Goal: Information Seeking & Learning: Learn about a topic

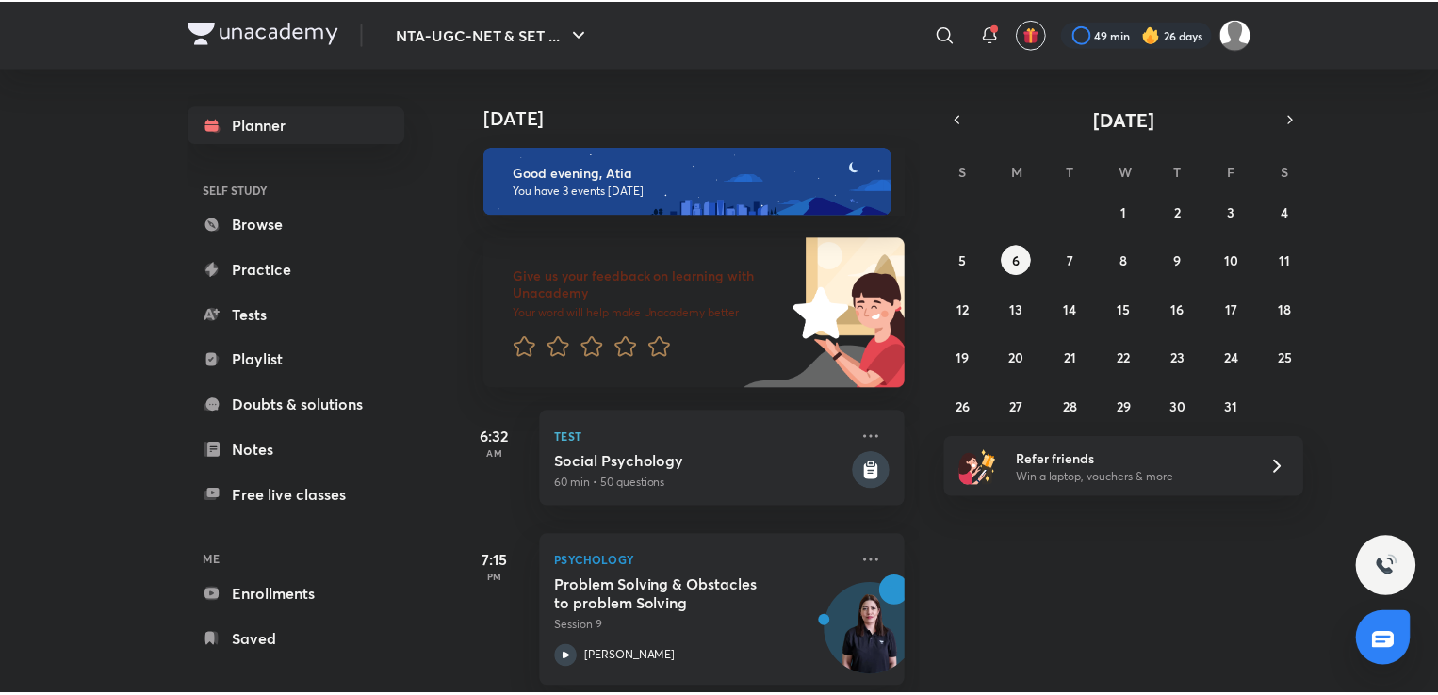
scroll to position [197, 0]
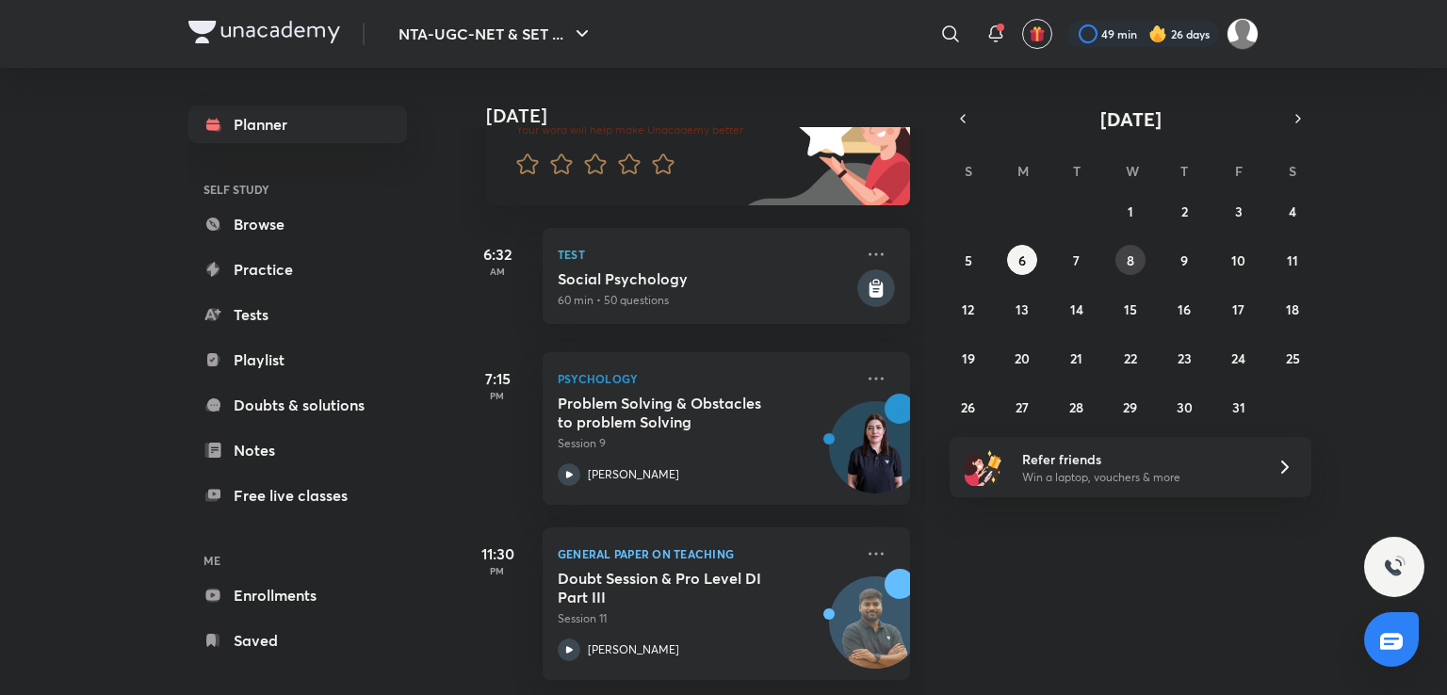
click at [1132, 252] on abbr "8" at bounding box center [1131, 261] width 8 height 18
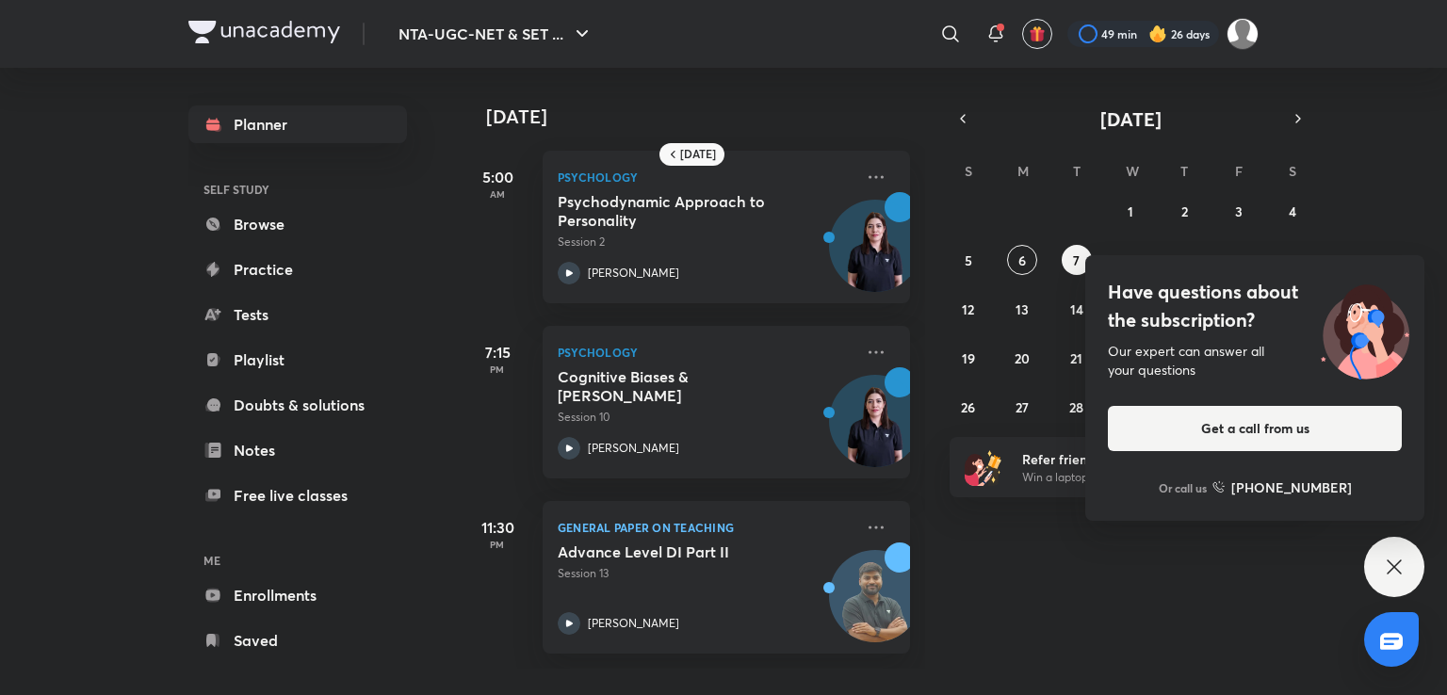
click at [1403, 566] on icon at bounding box center [1394, 567] width 23 height 23
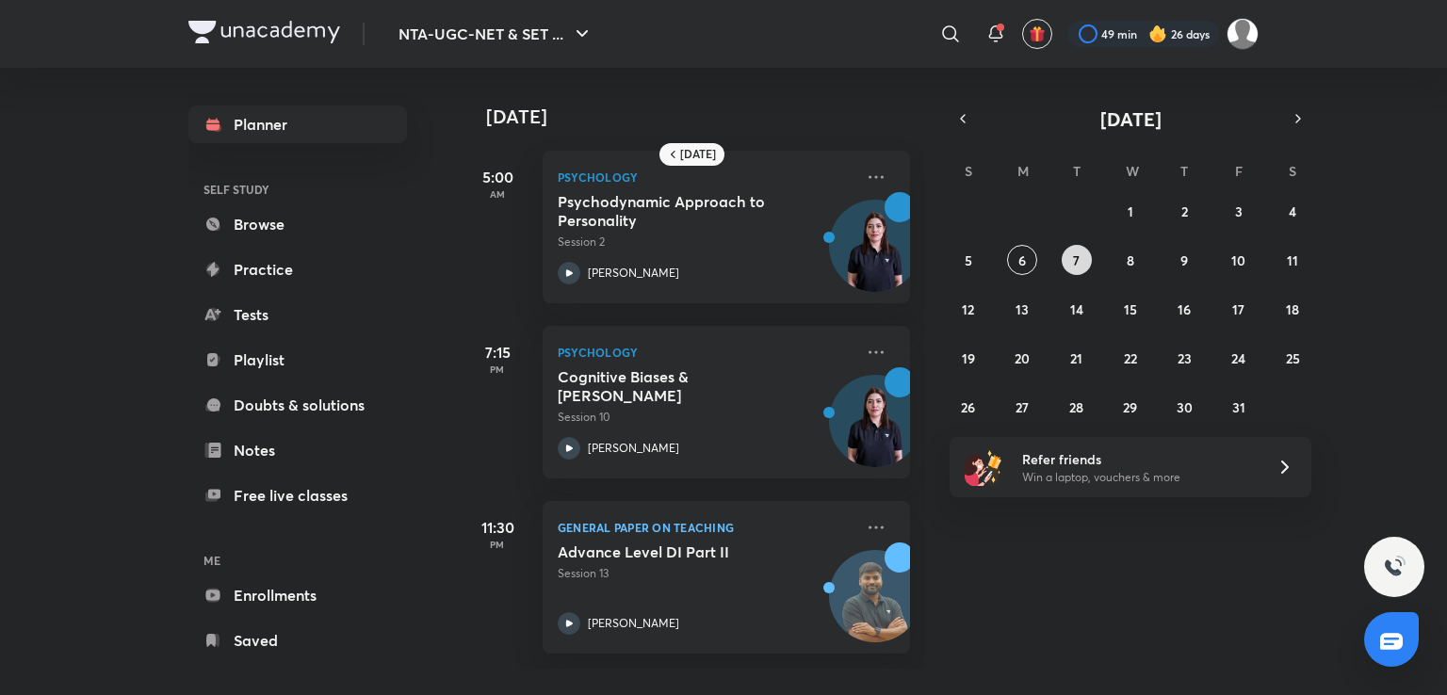
click at [1074, 272] on button "7" at bounding box center [1077, 260] width 30 height 30
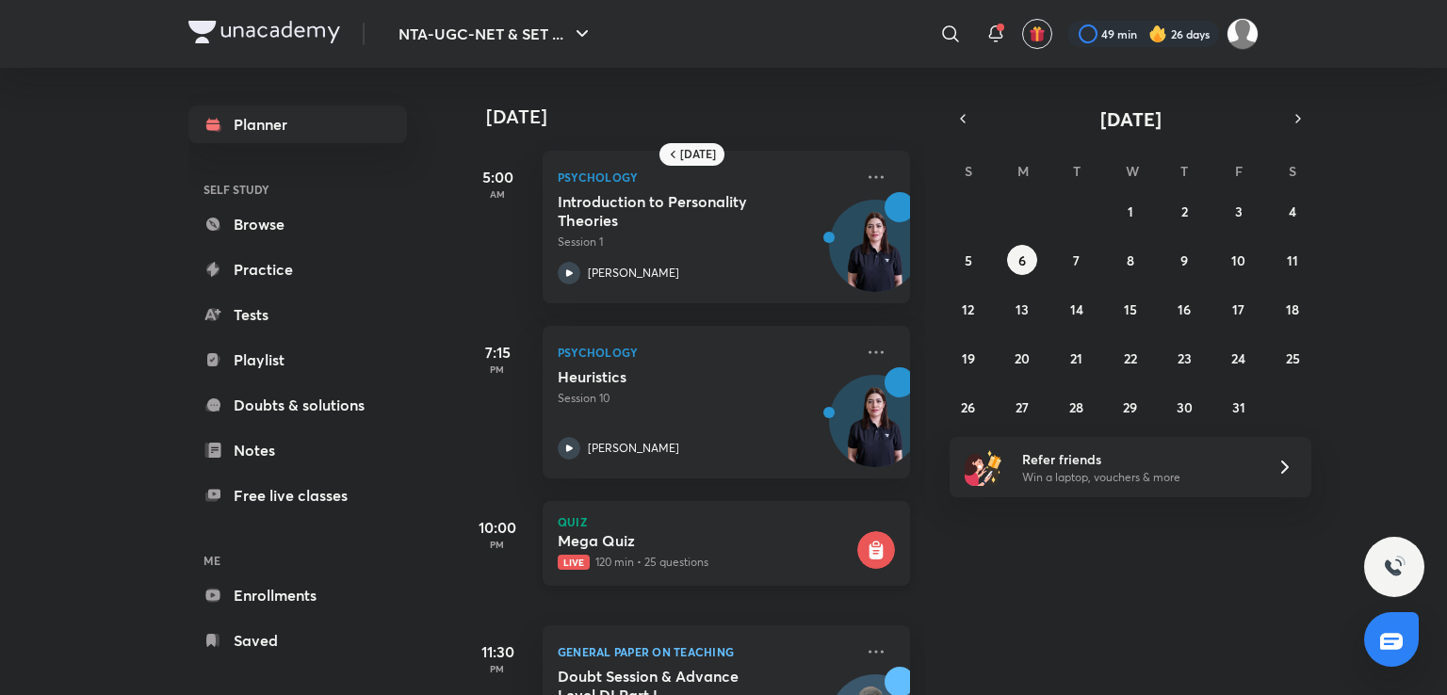
click at [739, 565] on p "Live 120 min • 25 questions" at bounding box center [706, 562] width 296 height 17
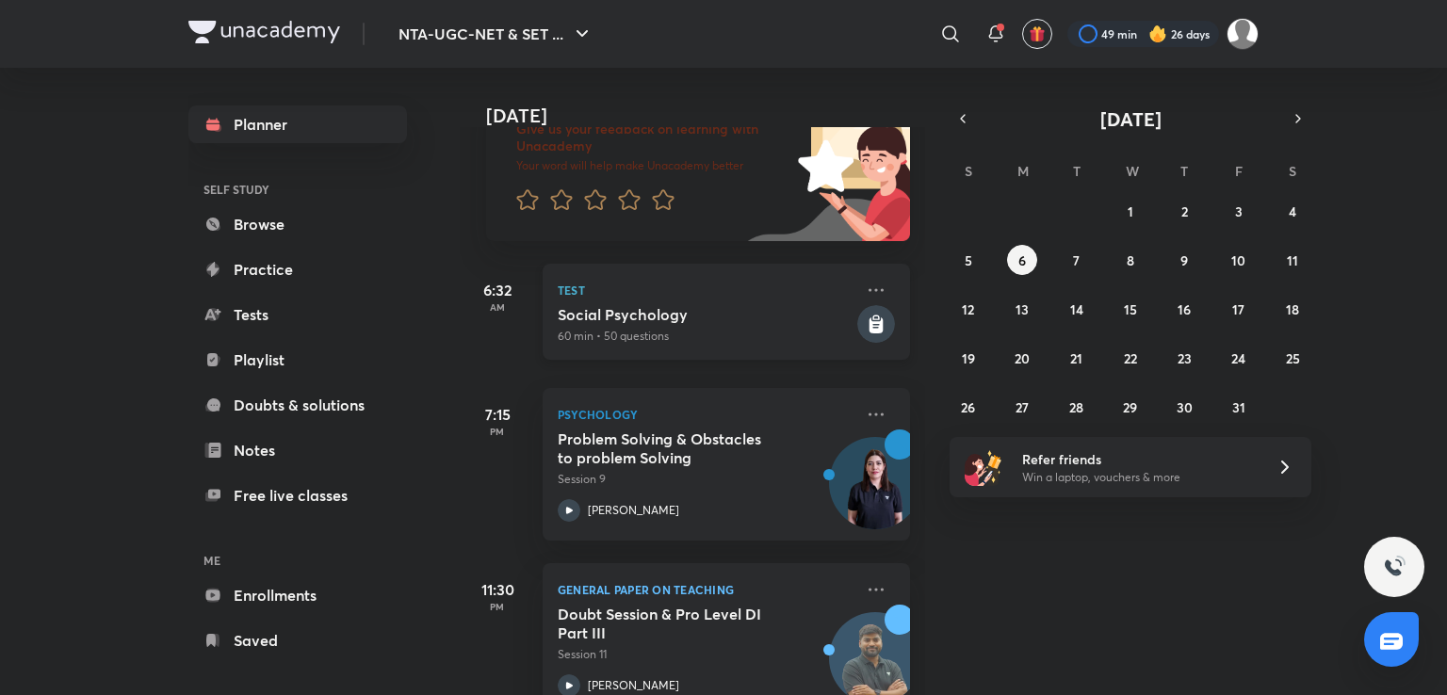
scroll to position [197, 0]
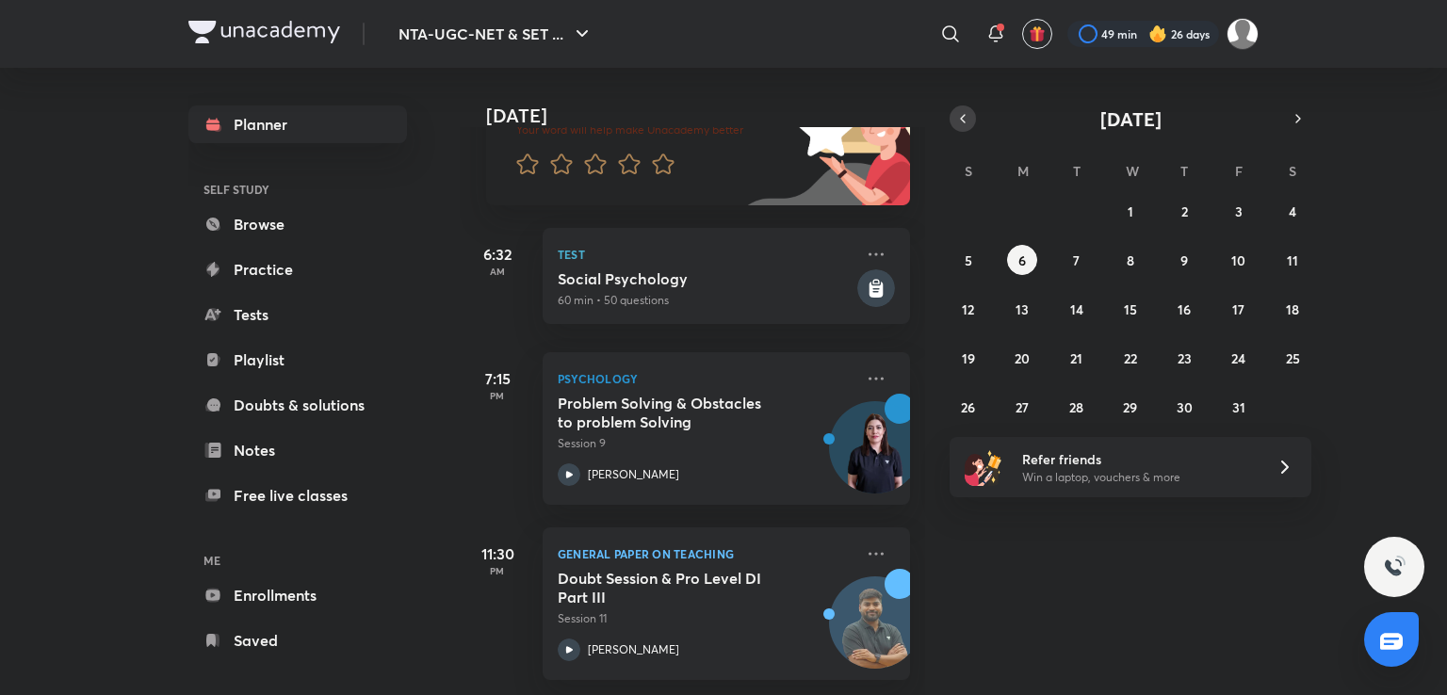
click at [968, 121] on icon "button" at bounding box center [962, 118] width 15 height 17
click at [1087, 356] on button "23" at bounding box center [1077, 358] width 30 height 30
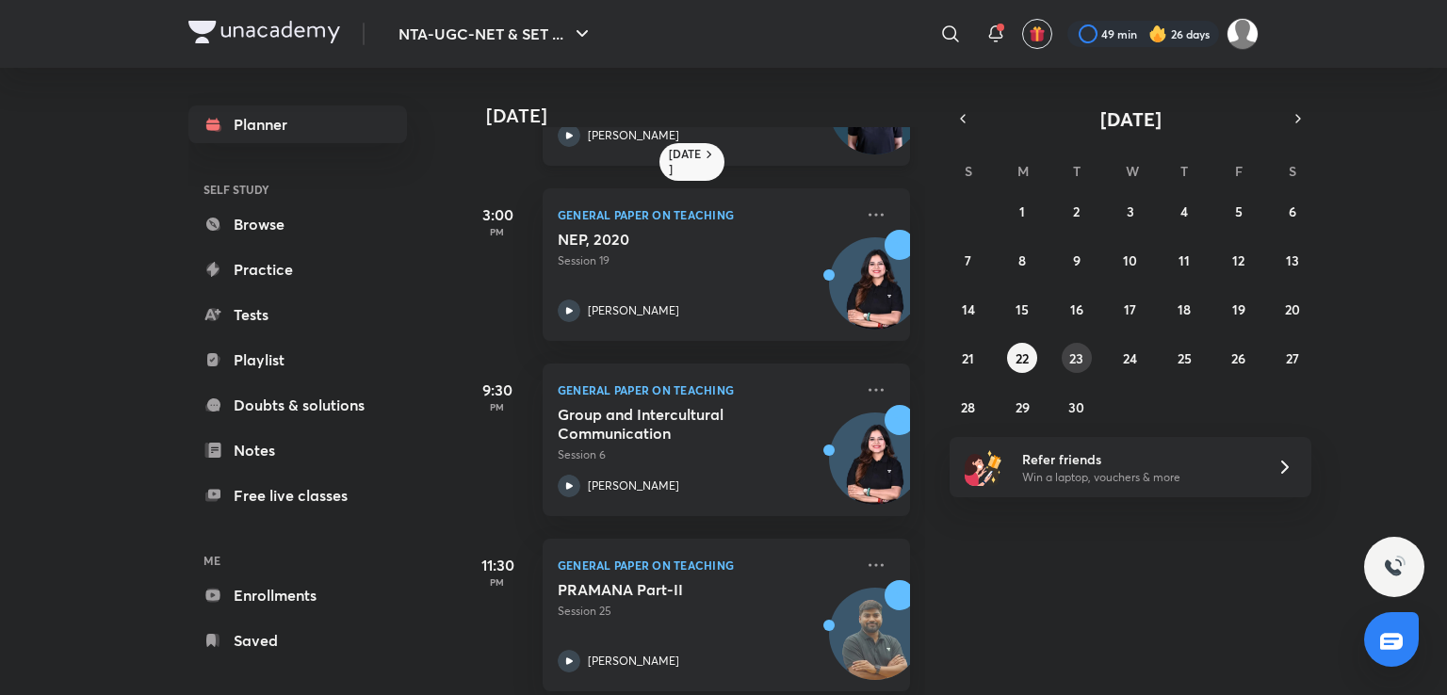
scroll to position [339, 0]
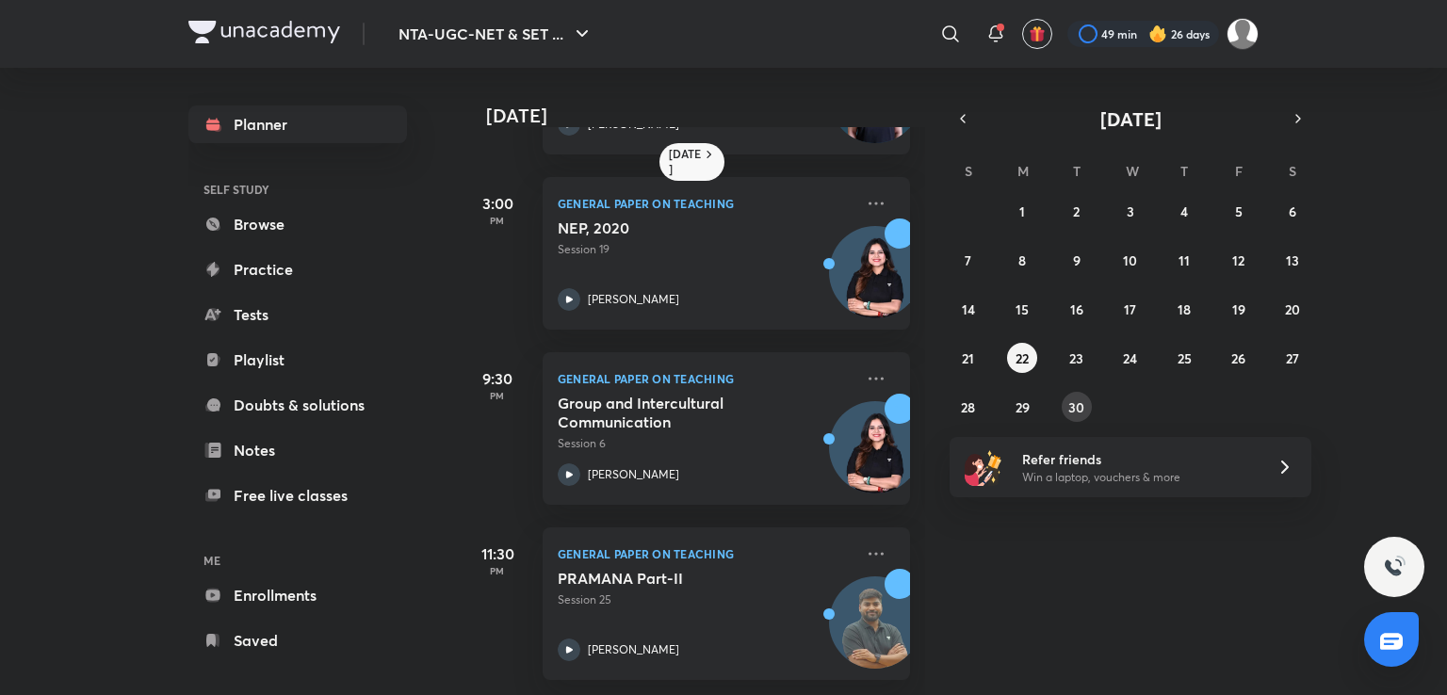
click at [1072, 416] on button "30" at bounding box center [1077, 407] width 30 height 30
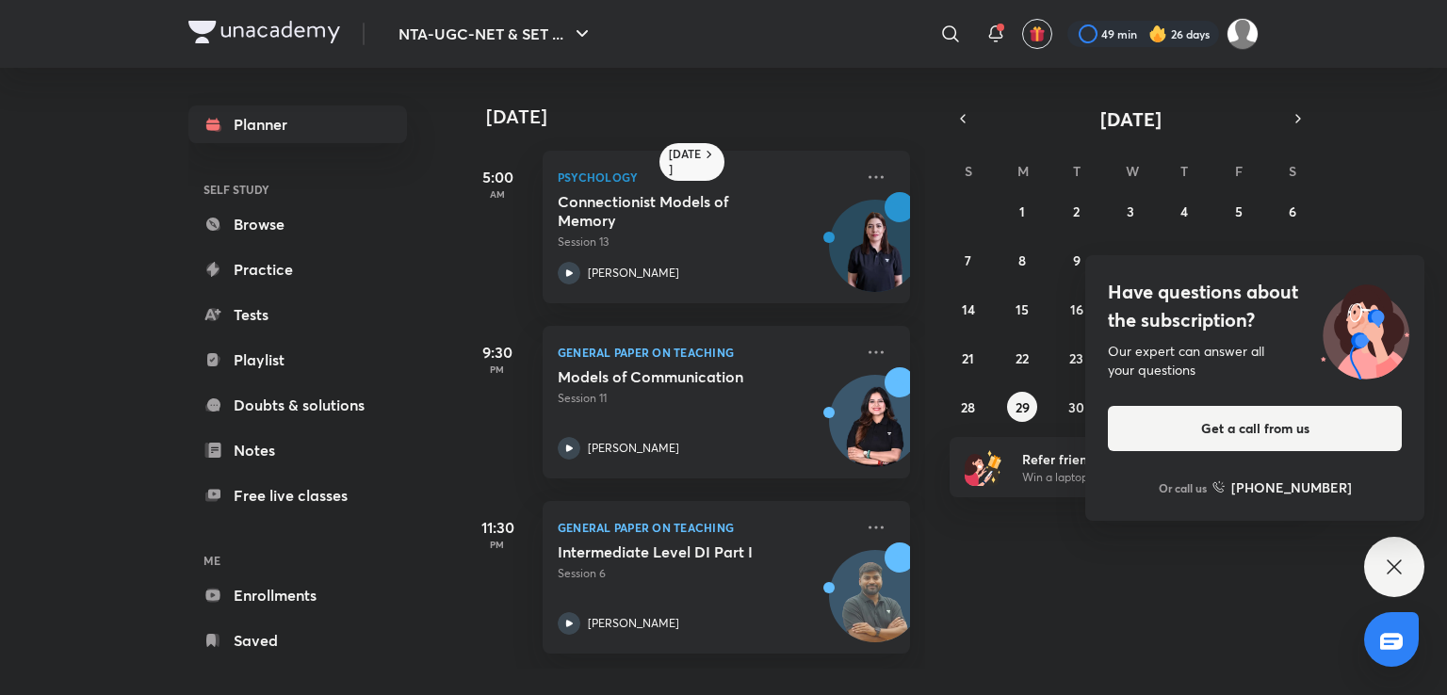
click at [1398, 563] on icon at bounding box center [1394, 567] width 14 height 14
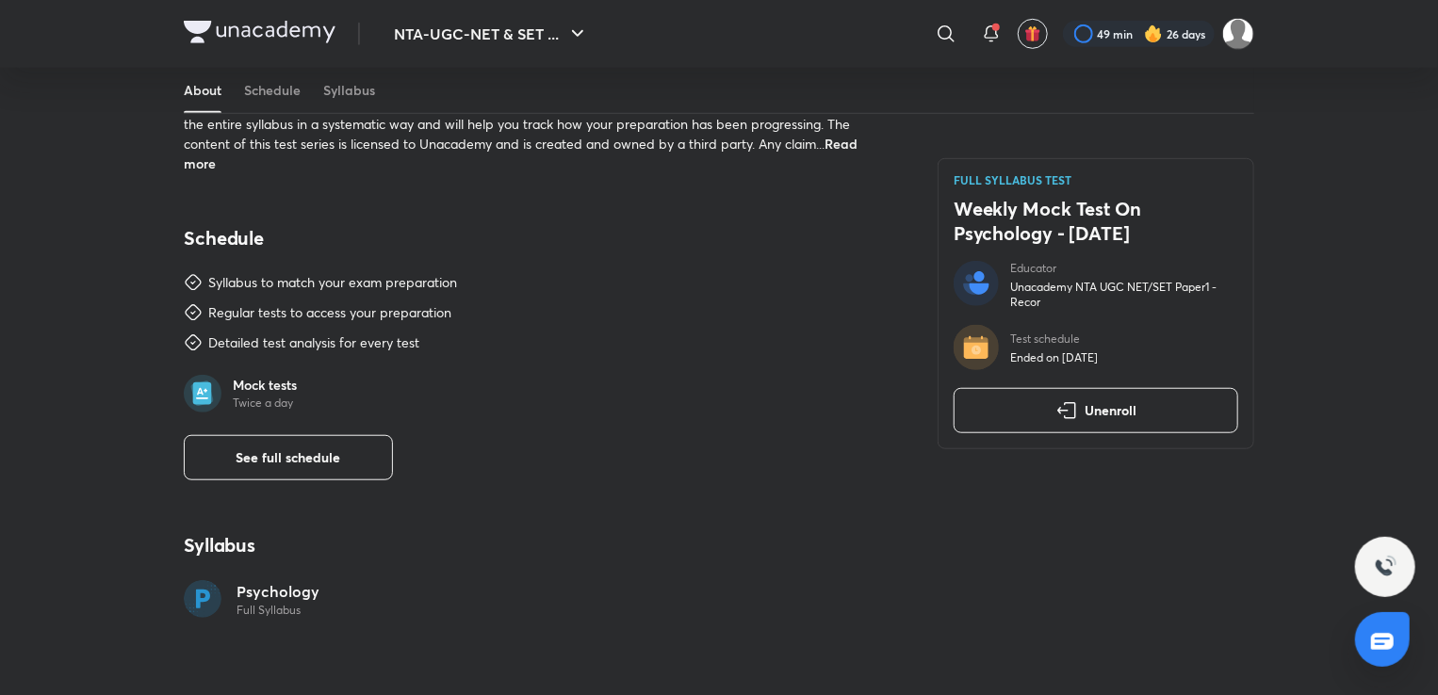
scroll to position [358, 0]
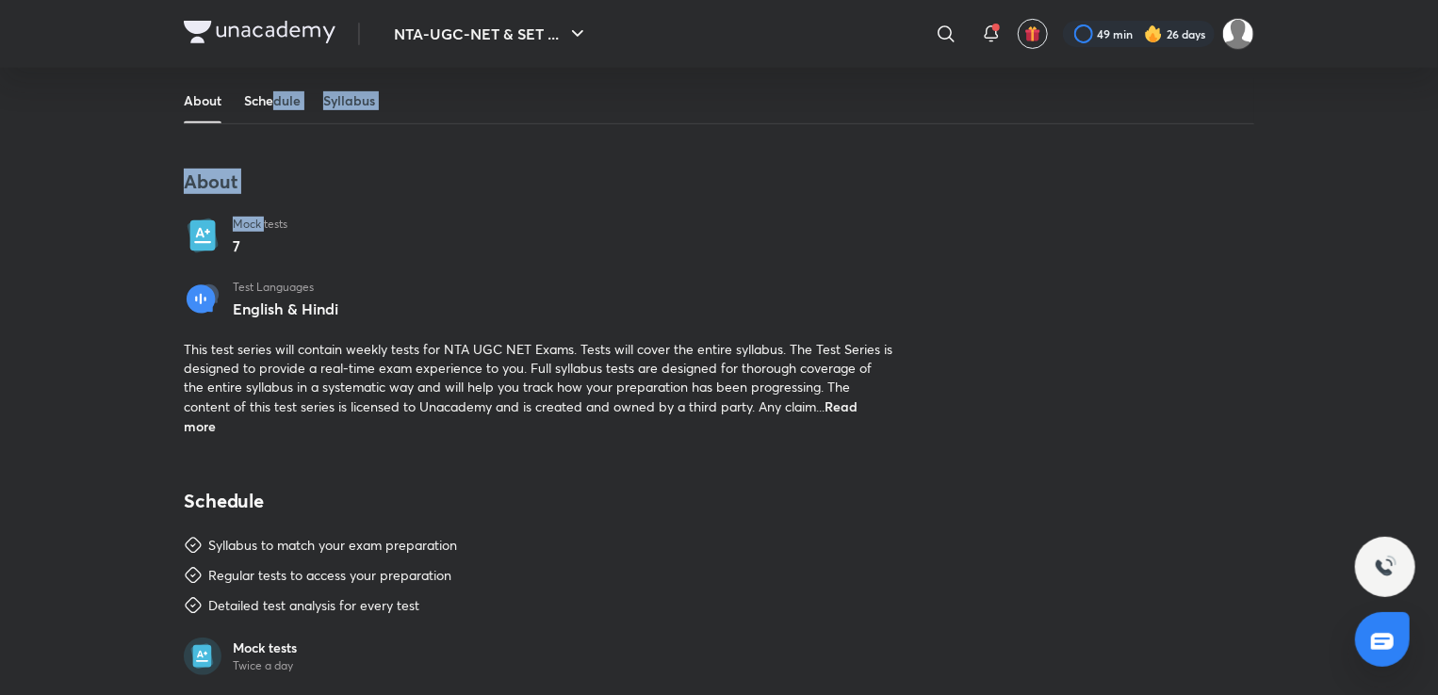
drag, startPoint x: 266, startPoint y: 231, endPoint x: 276, endPoint y: 104, distance: 127.6
click at [276, 104] on div "About Schedule Syllabus About Mock tests 7 Test Languages English & Hindi This …" at bounding box center [719, 479] width 1070 height 803
click at [270, 104] on link "Schedule" at bounding box center [272, 100] width 57 height 45
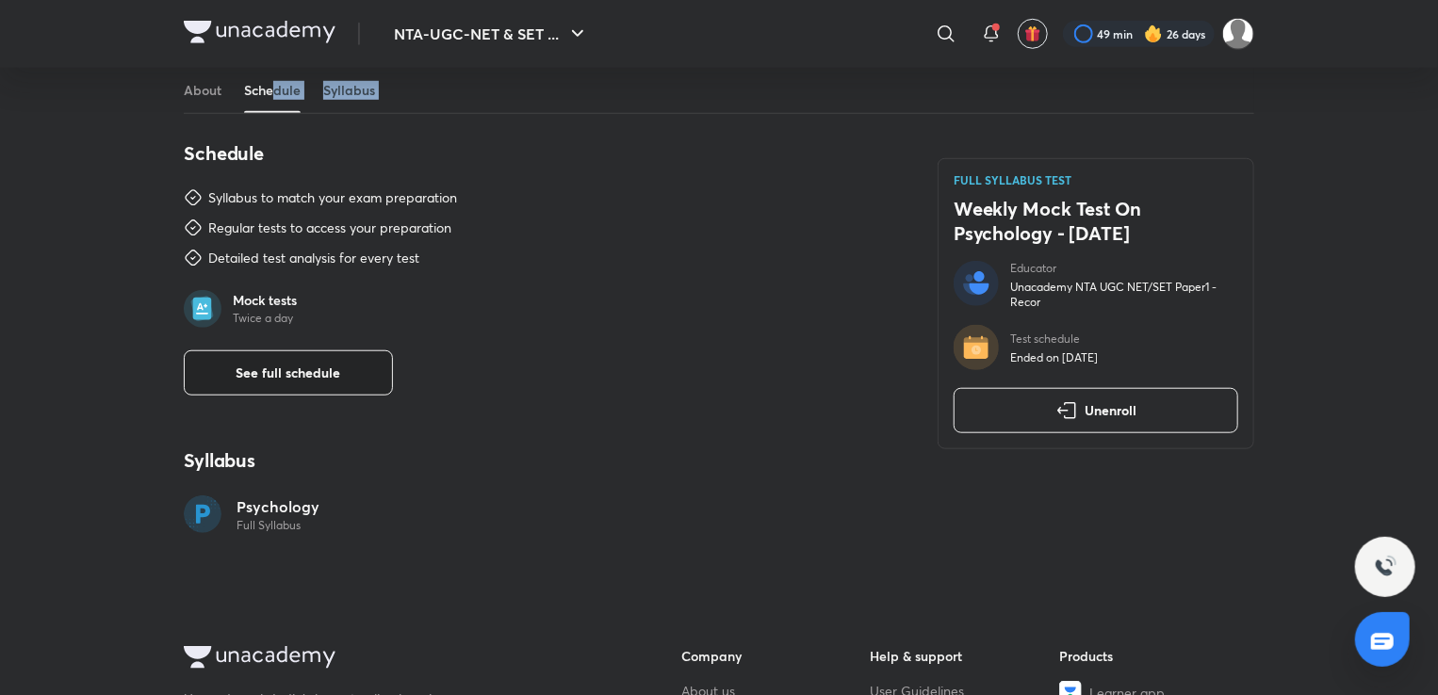
scroll to position [708, 0]
click at [357, 357] on button "See full schedule" at bounding box center [288, 371] width 209 height 45
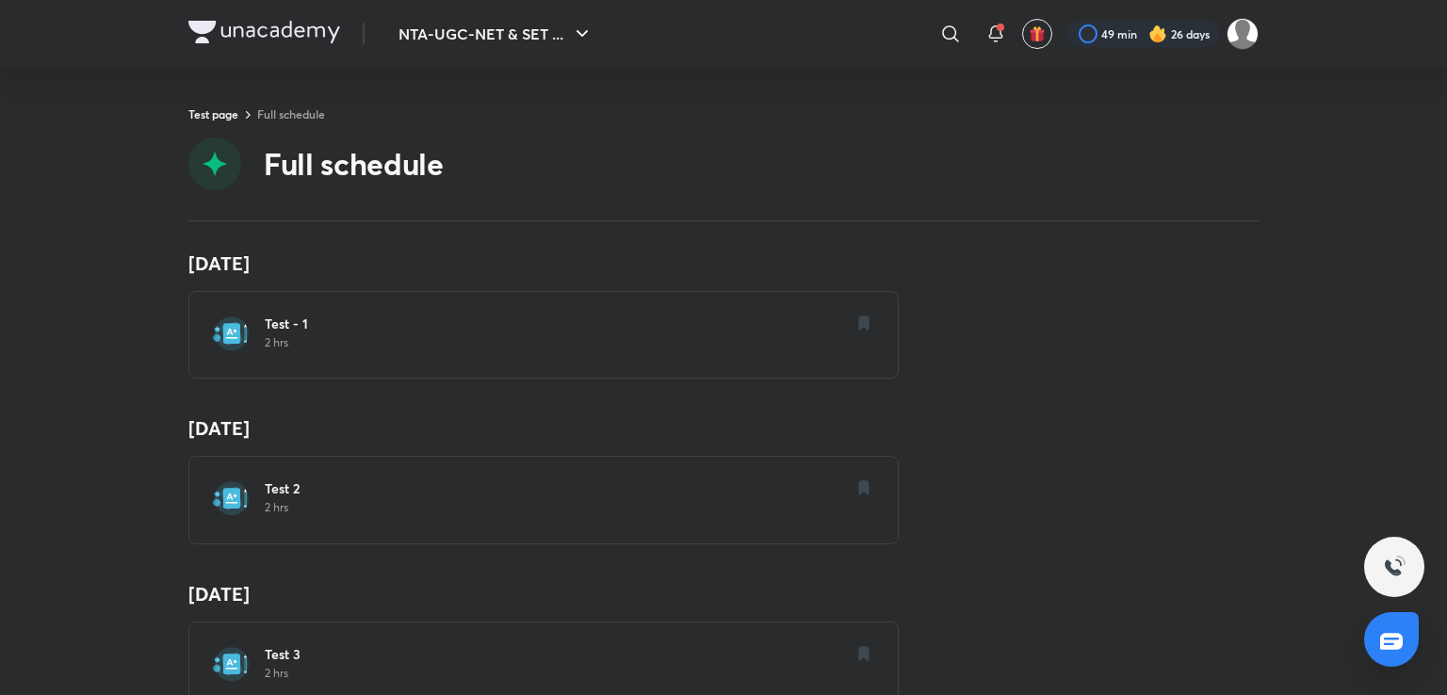
click at [357, 357] on div "Test - 1 2 hrs" at bounding box center [543, 335] width 710 height 88
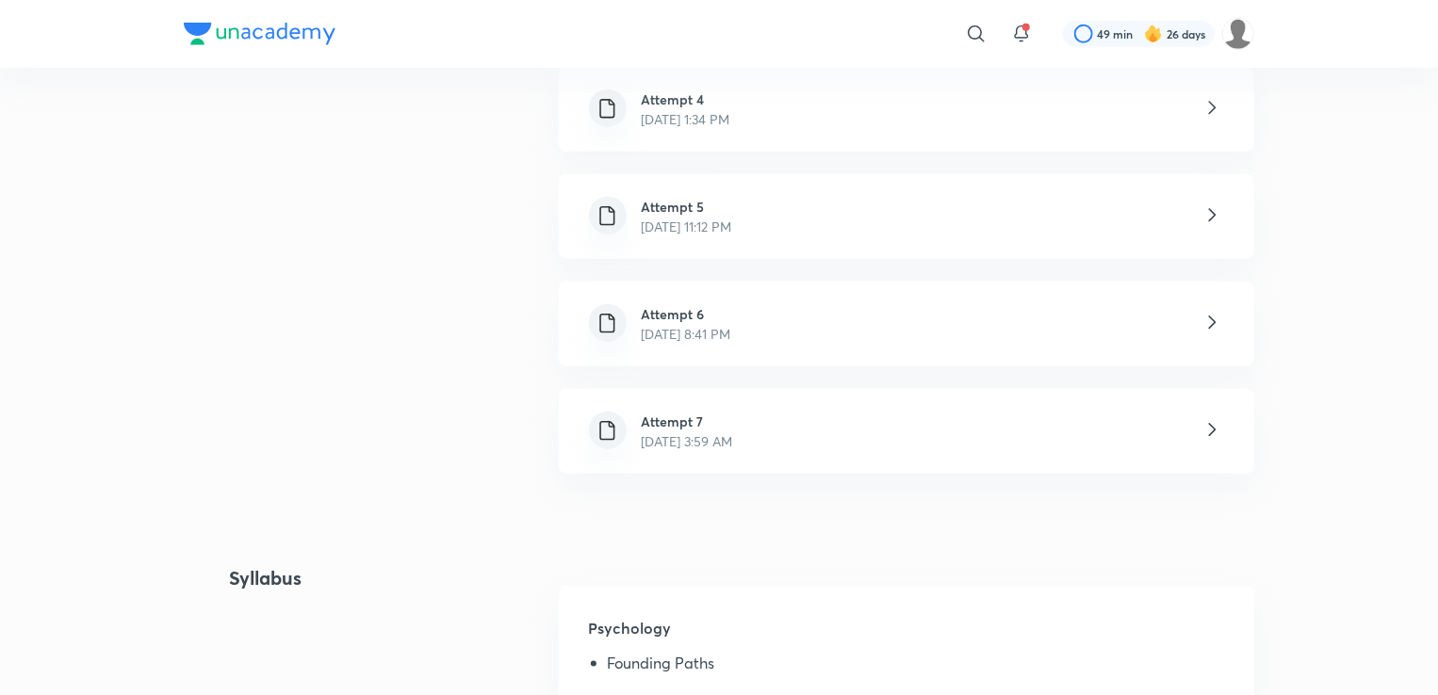
scroll to position [803, 0]
click at [733, 421] on h6 "Attempt 7" at bounding box center [687, 424] width 91 height 20
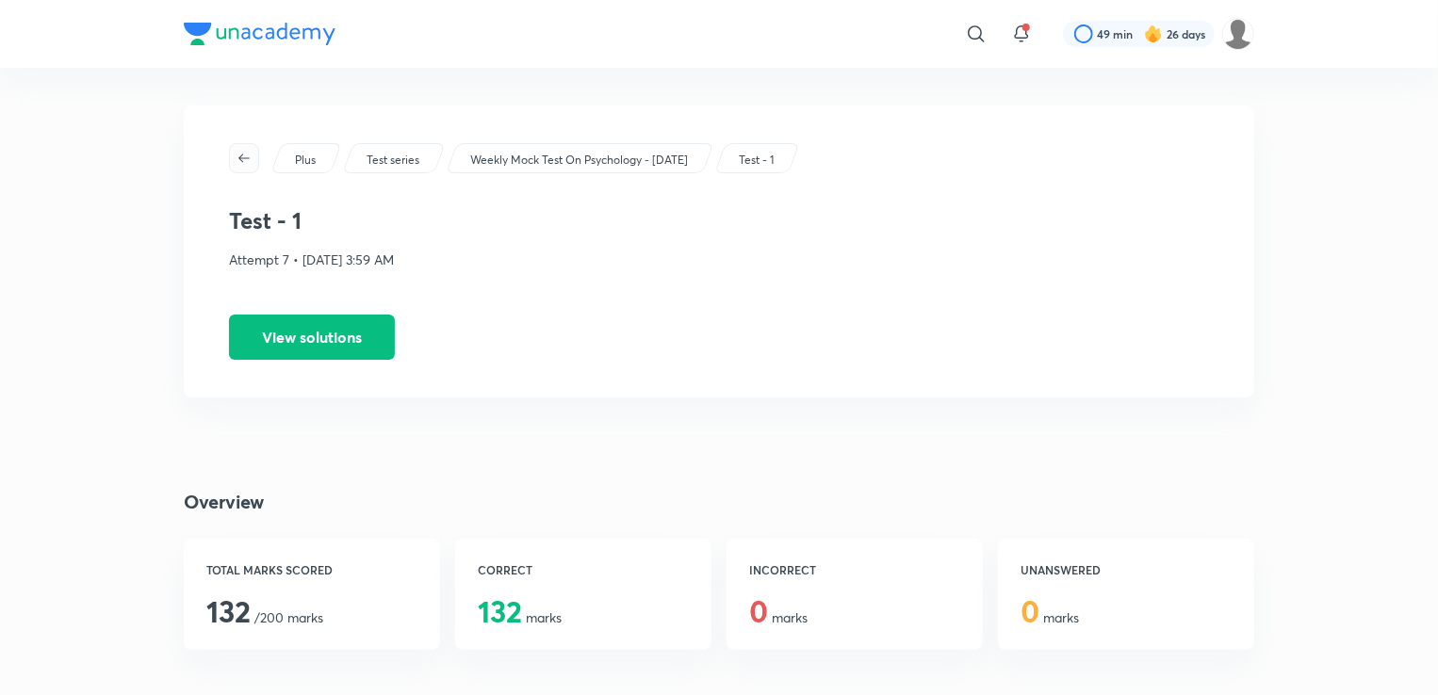
click at [242, 162] on icon "button" at bounding box center [243, 158] width 11 height 8
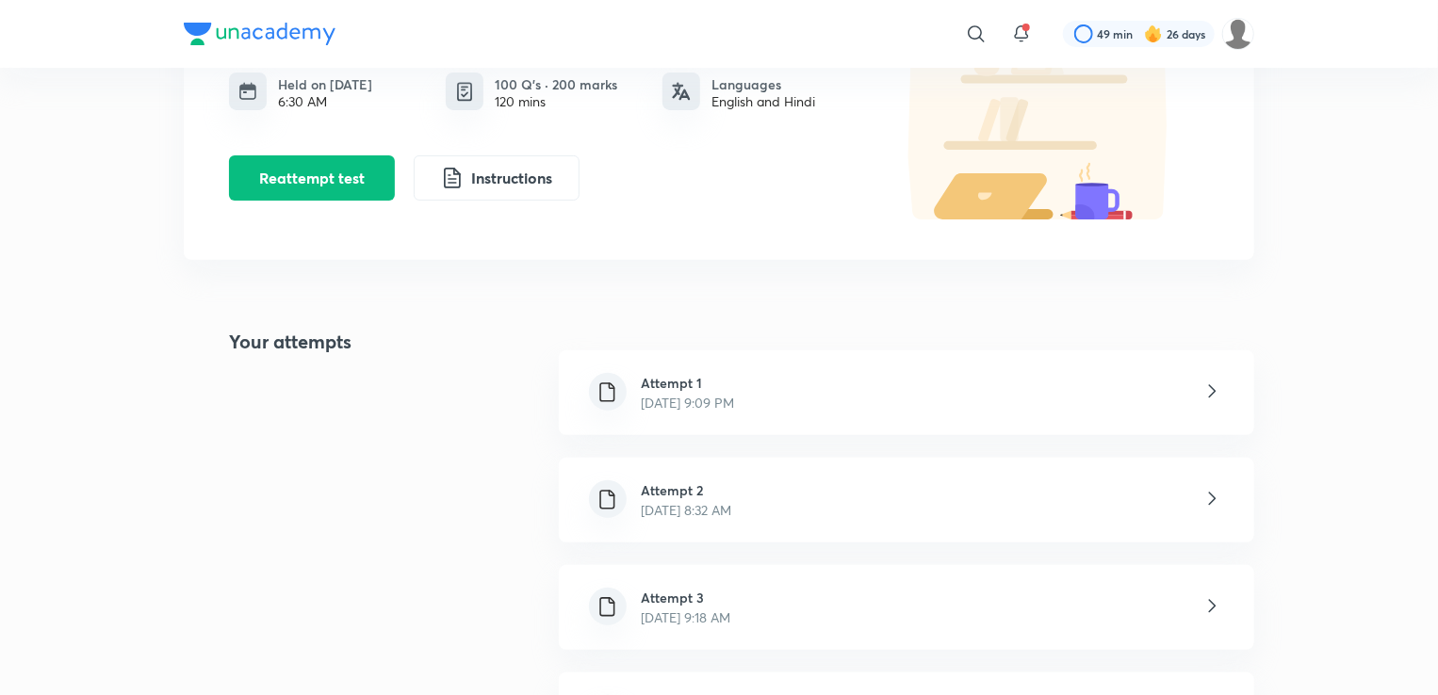
scroll to position [221, 0]
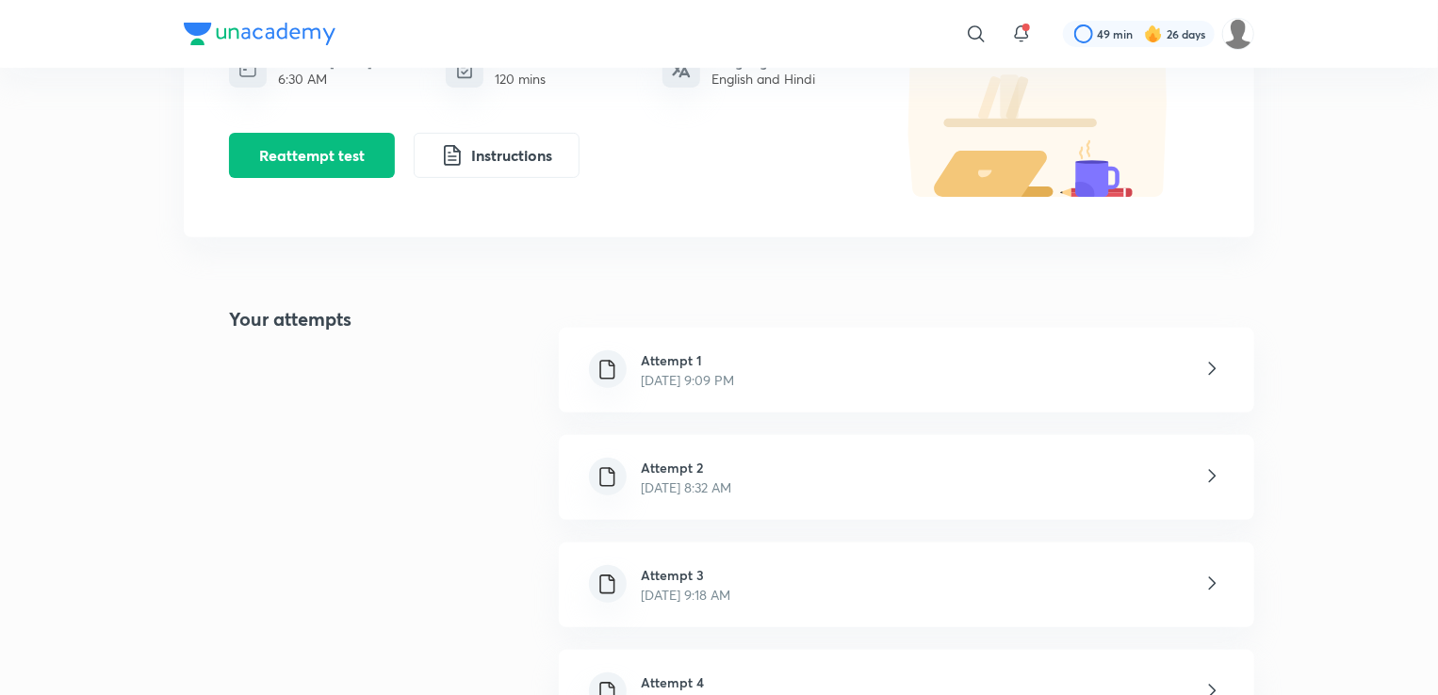
click at [637, 363] on div "Attempt 1 Nov 19, 2023, 9:09 PM" at bounding box center [688, 371] width 123 height 40
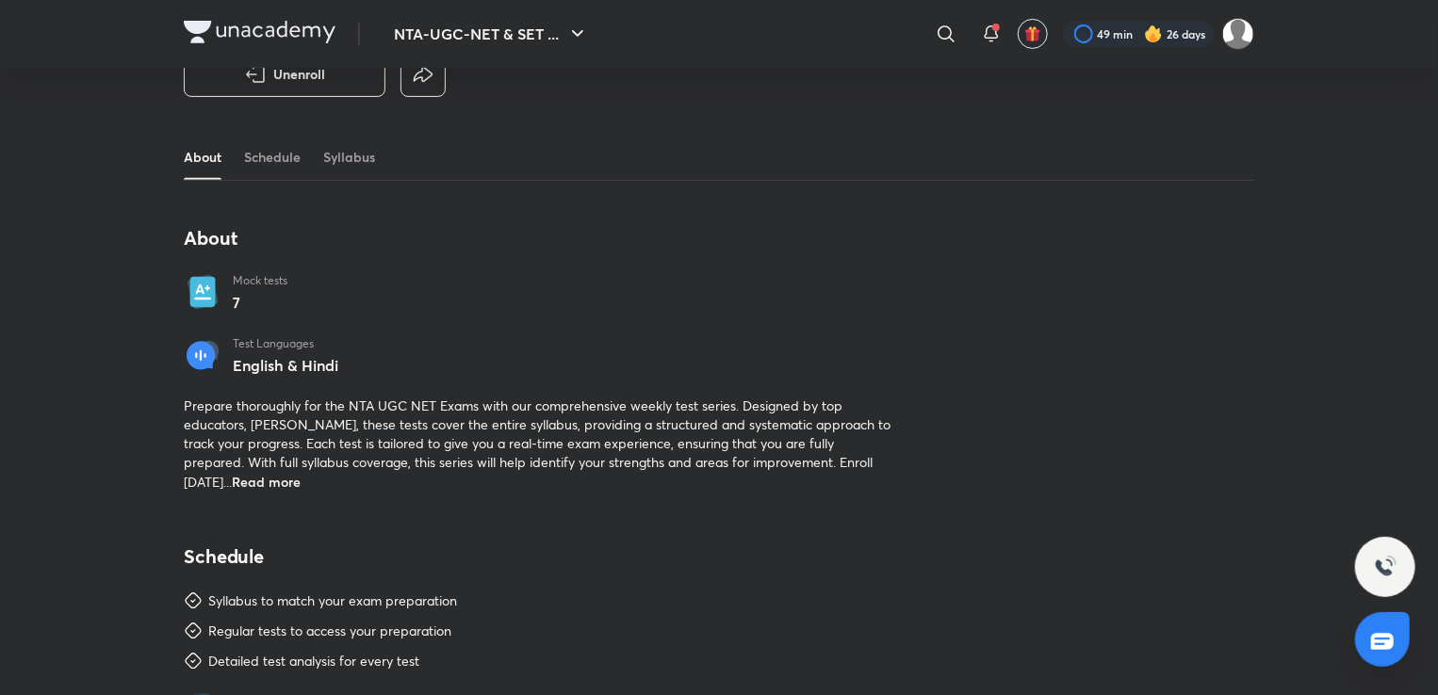
scroll to position [338, 0]
click at [271, 157] on link "Schedule" at bounding box center [272, 158] width 57 height 45
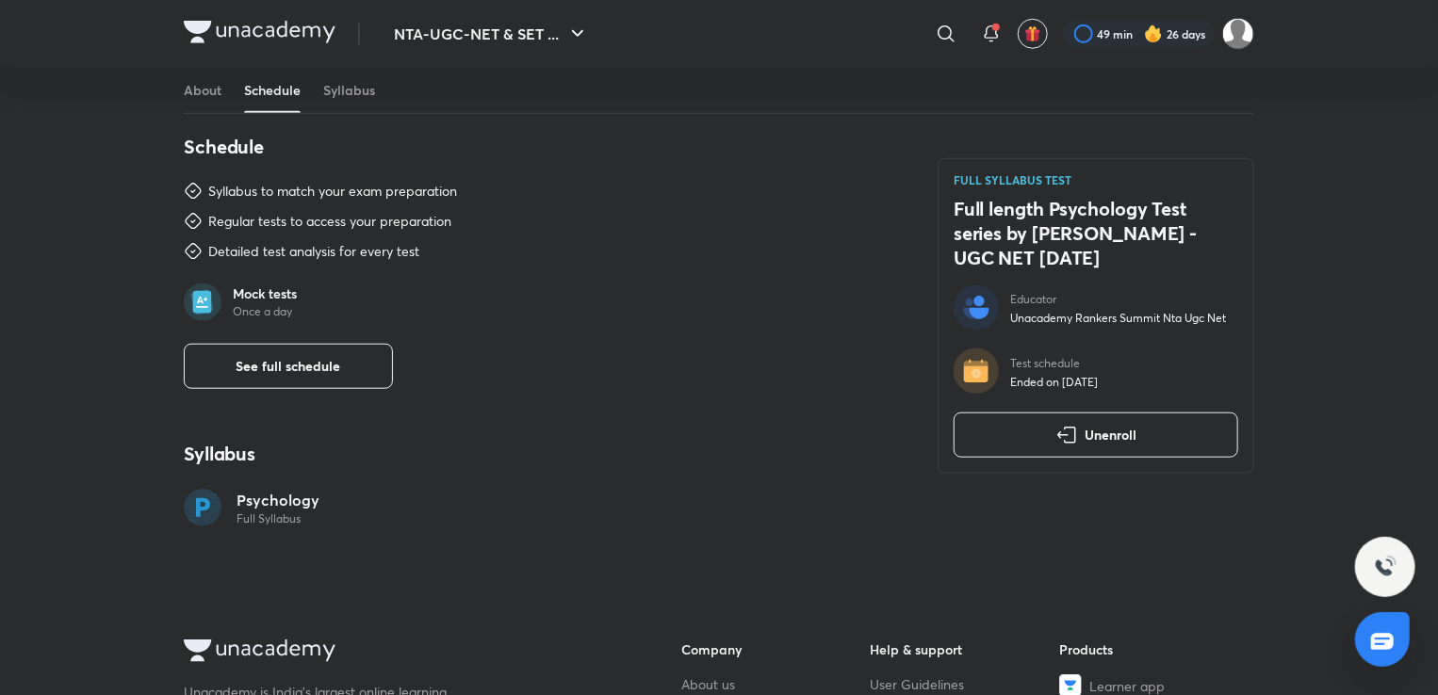
scroll to position [752, 0]
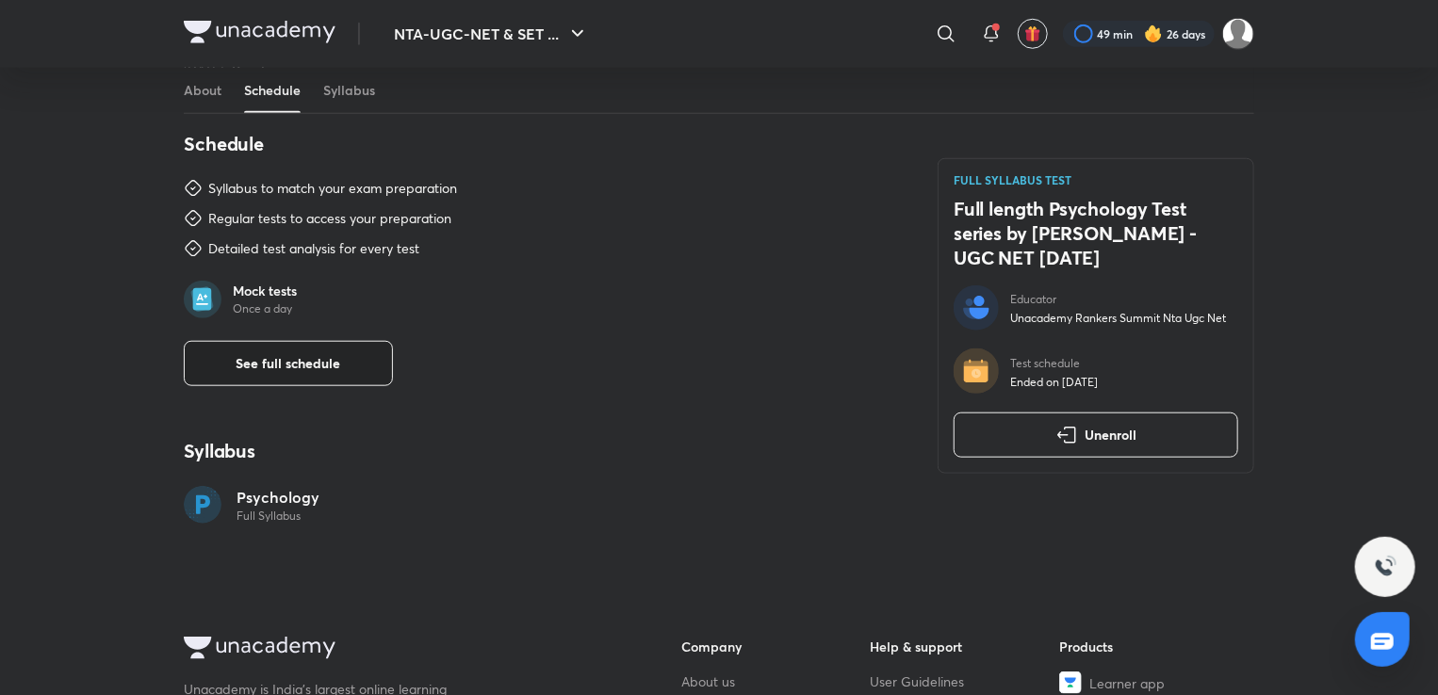
click at [339, 364] on span "See full schedule" at bounding box center [289, 363] width 105 height 19
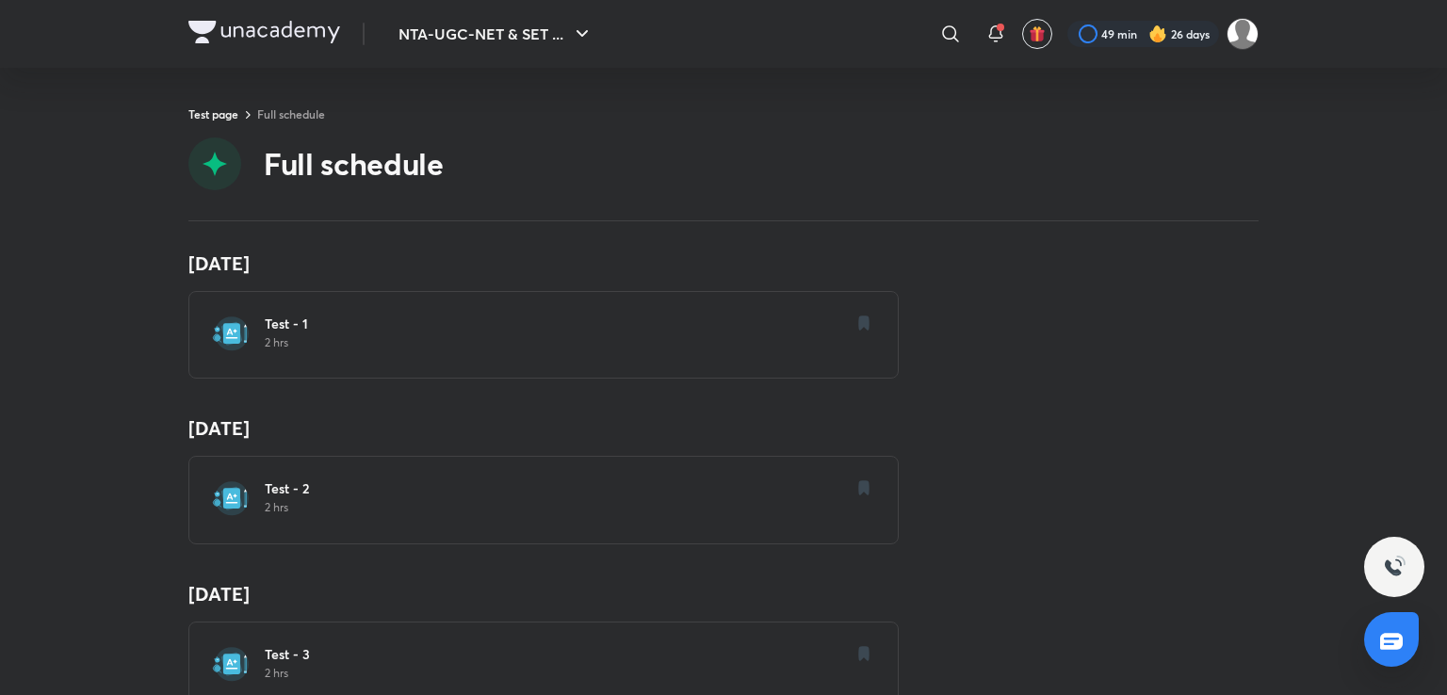
click at [525, 329] on h6 "Test - 1" at bounding box center [555, 324] width 580 height 19
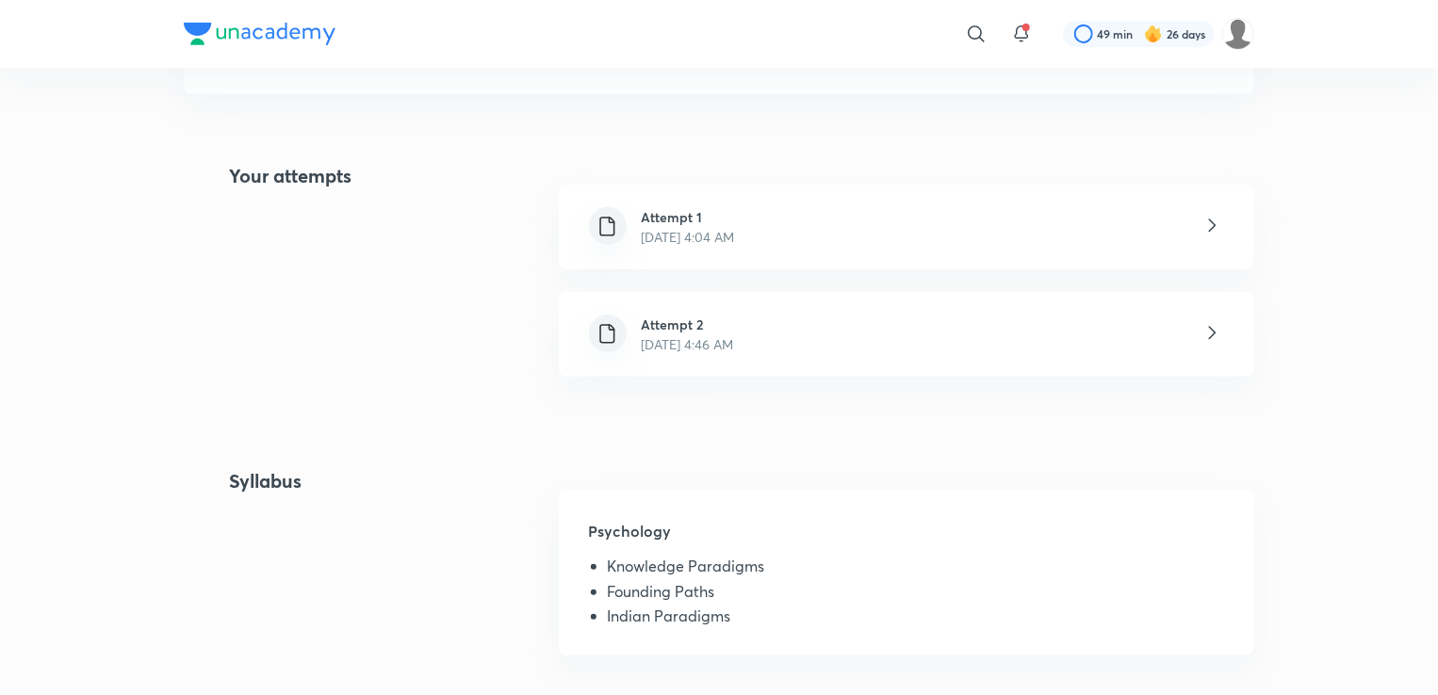
scroll to position [362, 0]
click at [790, 220] on div "Attempt 1 Dec 29, 2024, 4:04 AM" at bounding box center [906, 230] width 695 height 85
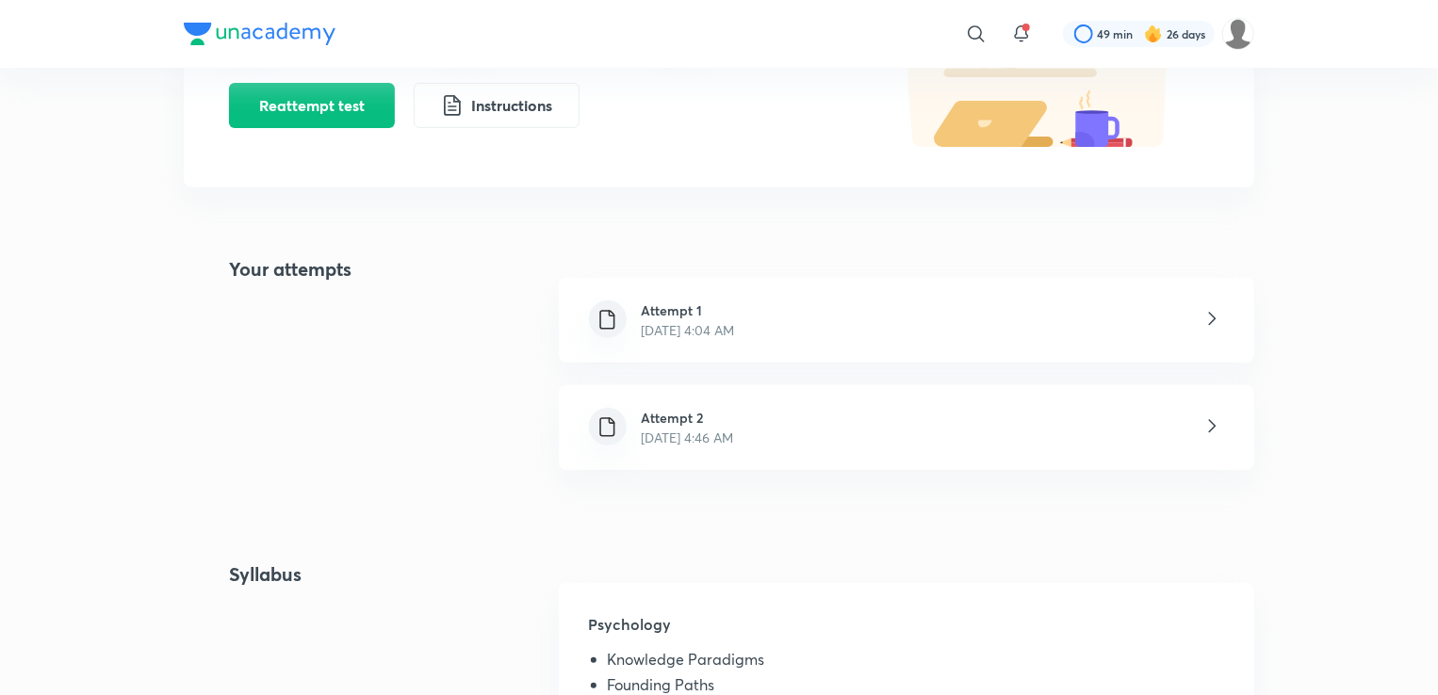
scroll to position [279, 0]
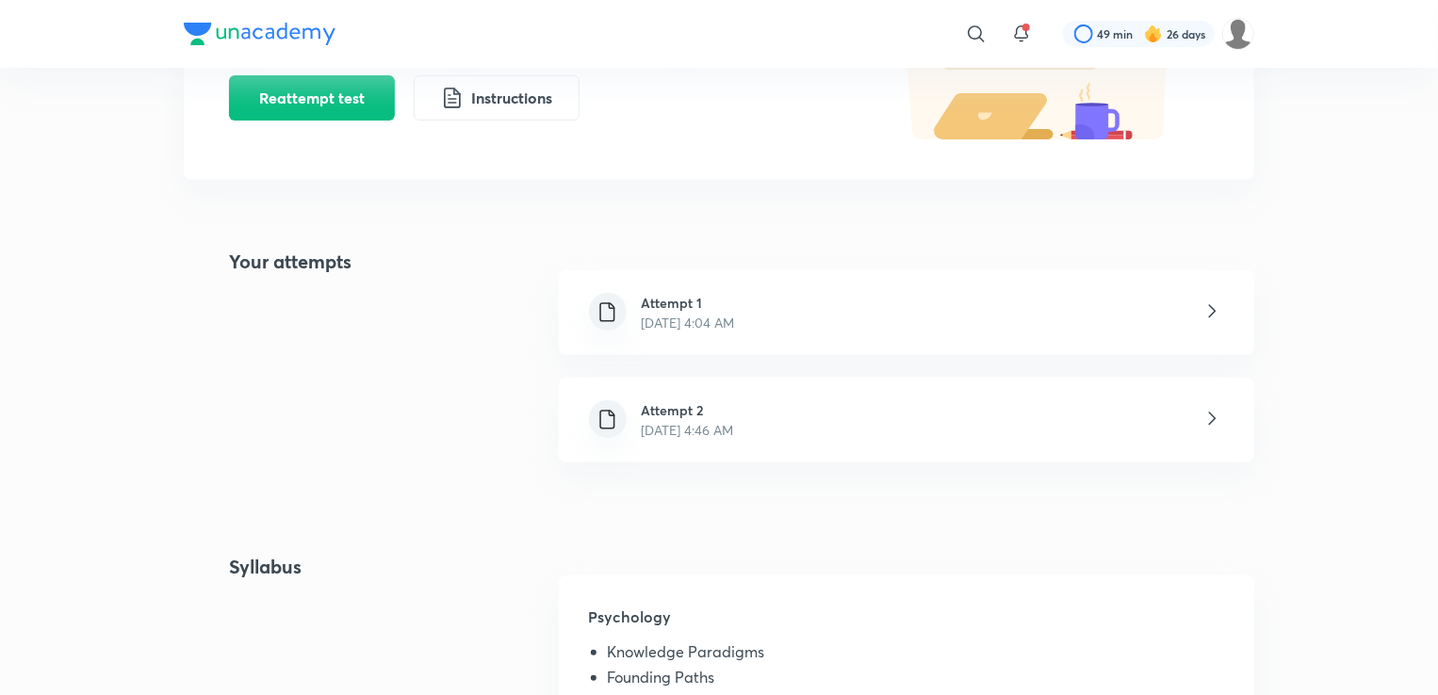
click at [691, 427] on p "Dec 29, 2024, 4:46 AM" at bounding box center [688, 430] width 92 height 20
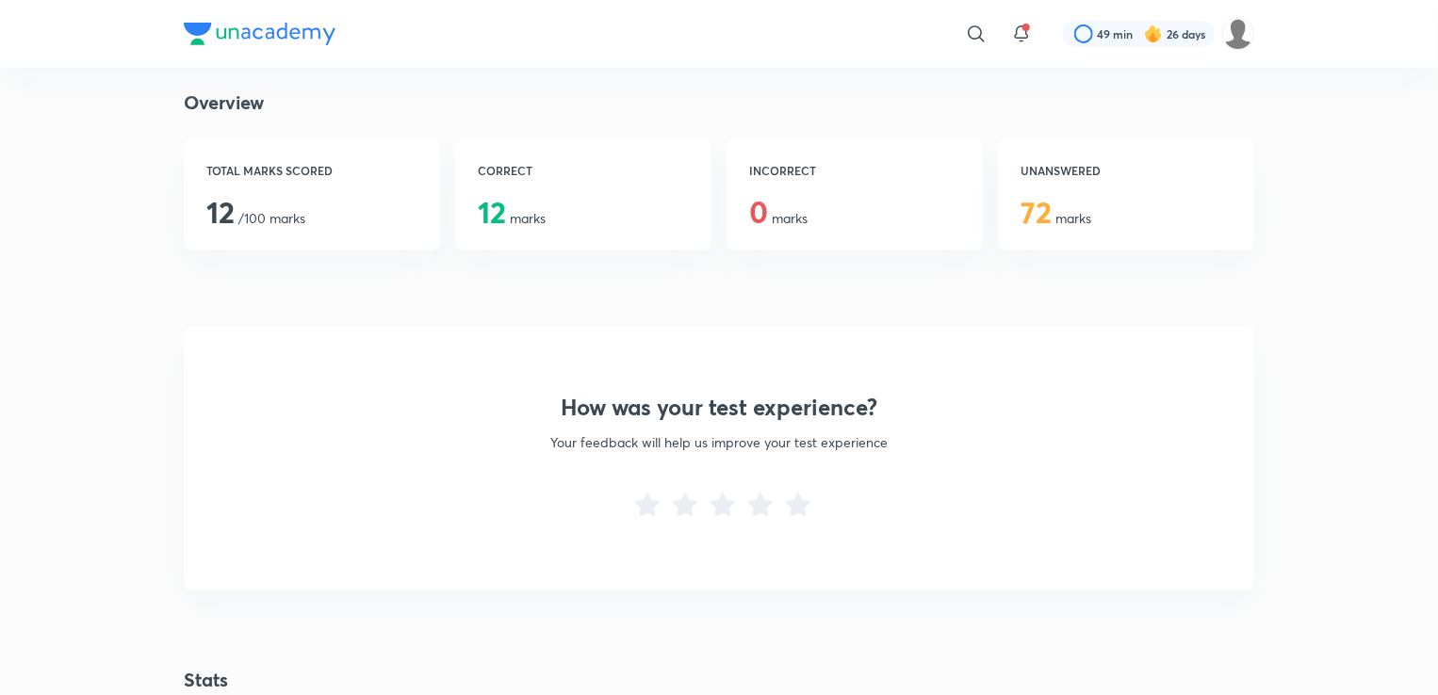
scroll to position [400, 0]
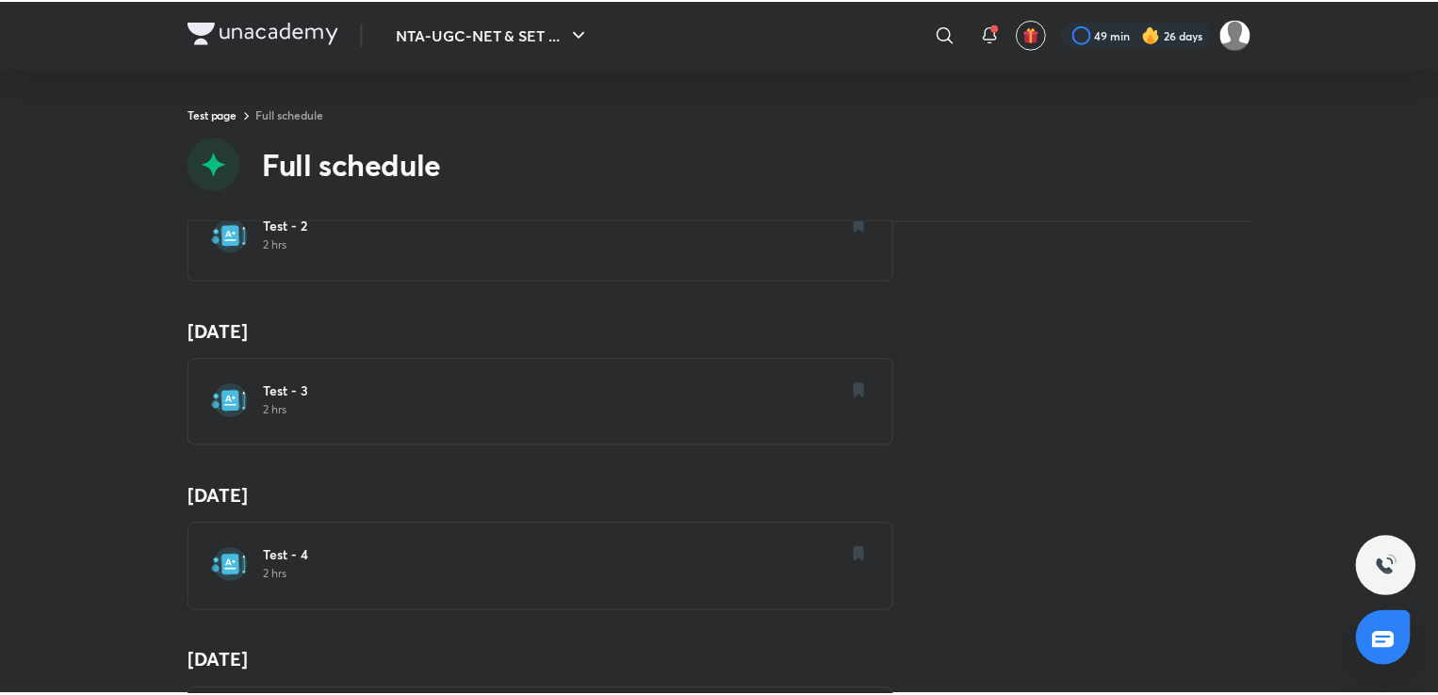
scroll to position [264, 0]
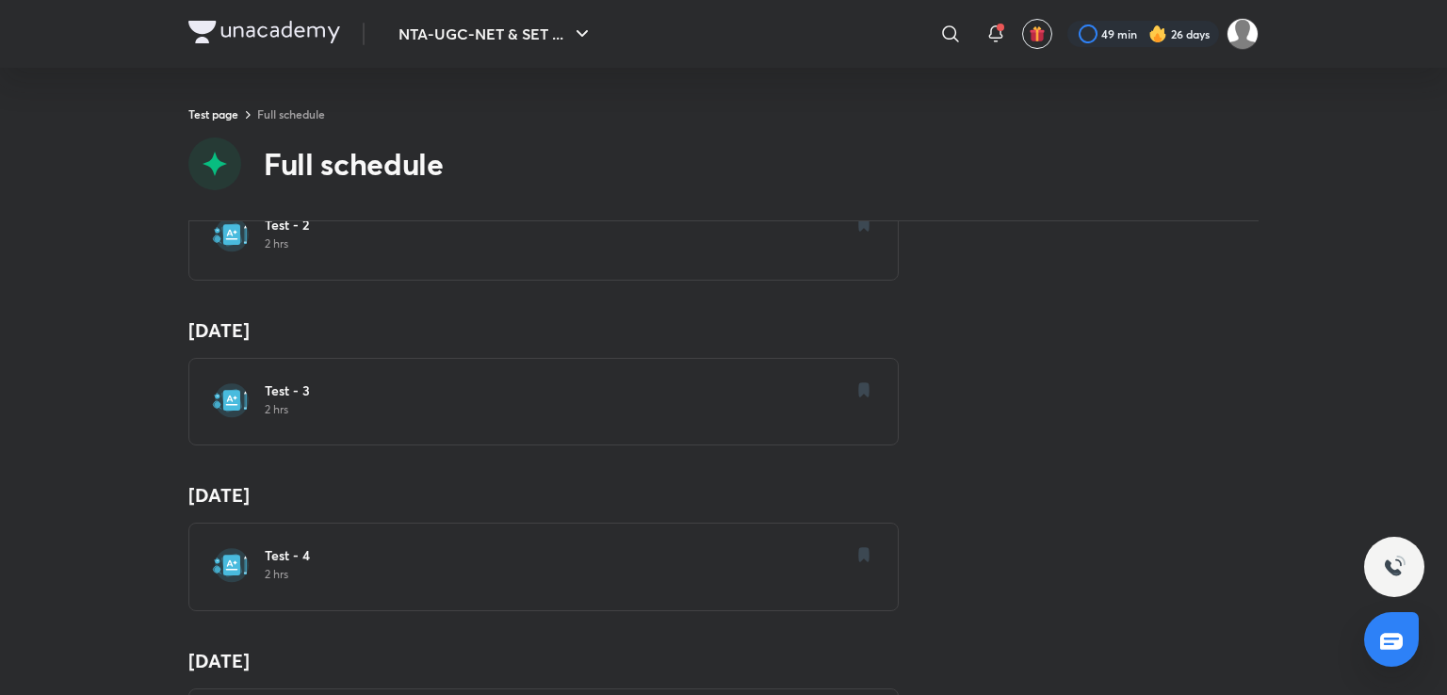
click at [463, 412] on p "2 hrs" at bounding box center [555, 409] width 580 height 15
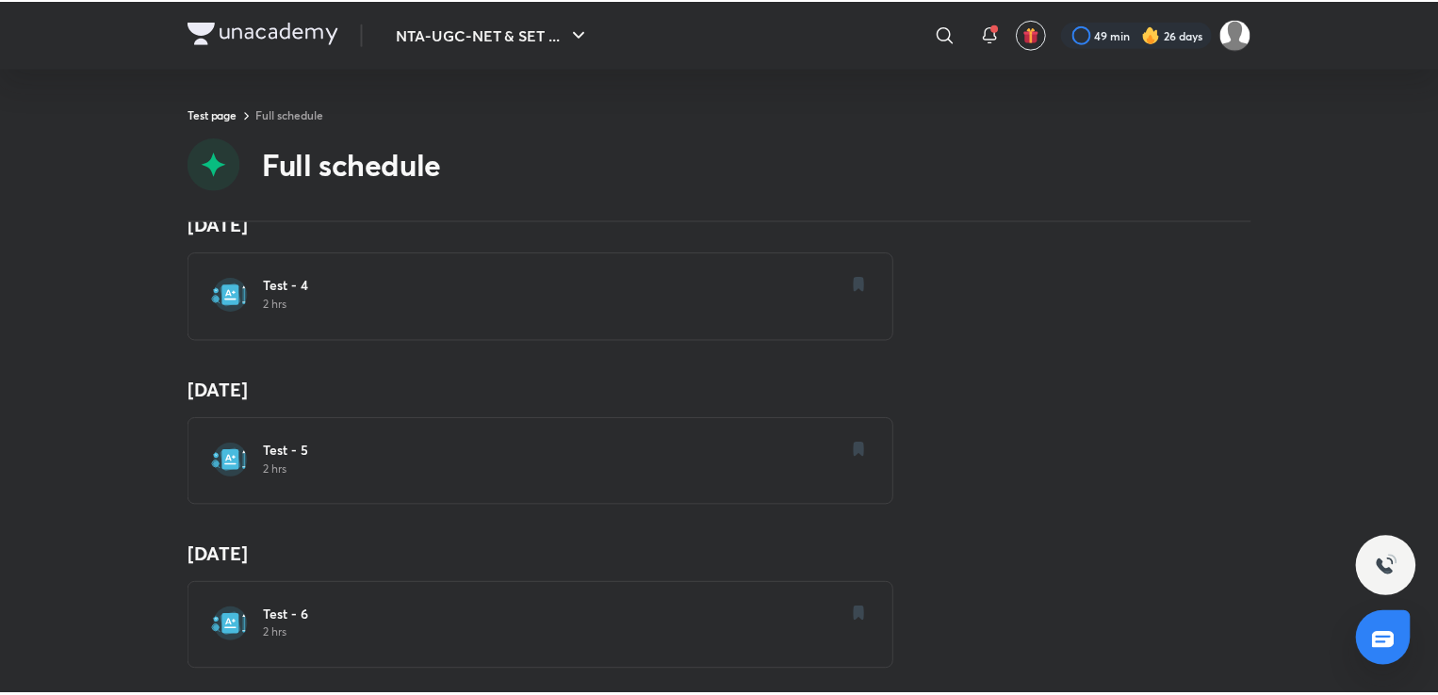
scroll to position [535, 0]
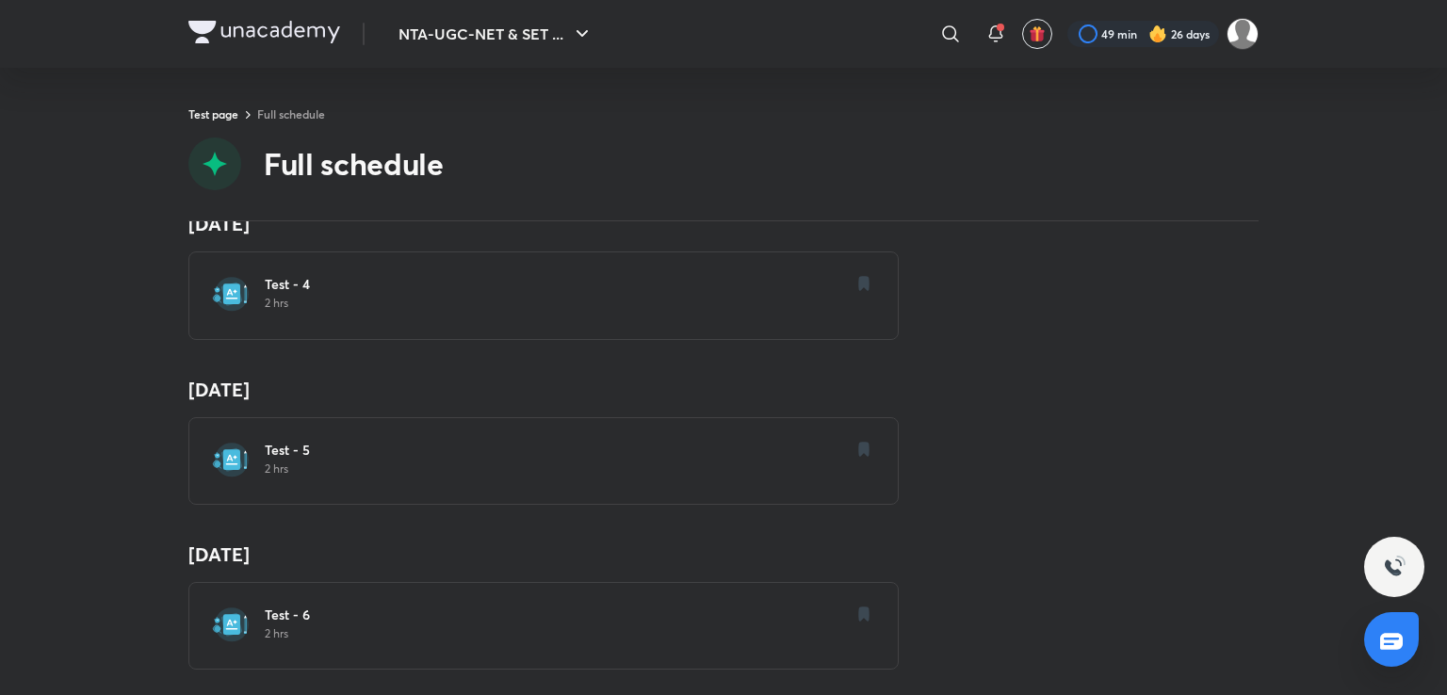
click at [370, 441] on h6 "Test - 5" at bounding box center [555, 450] width 580 height 19
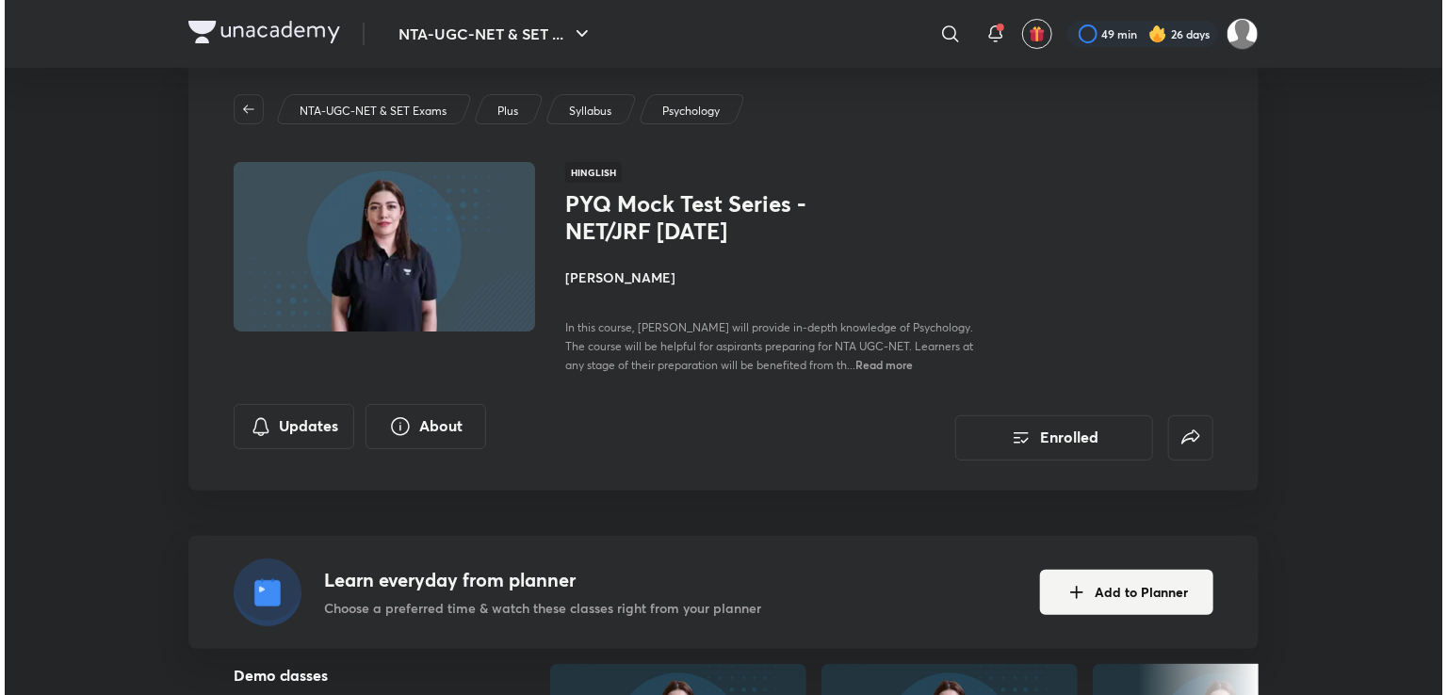
scroll to position [38, 0]
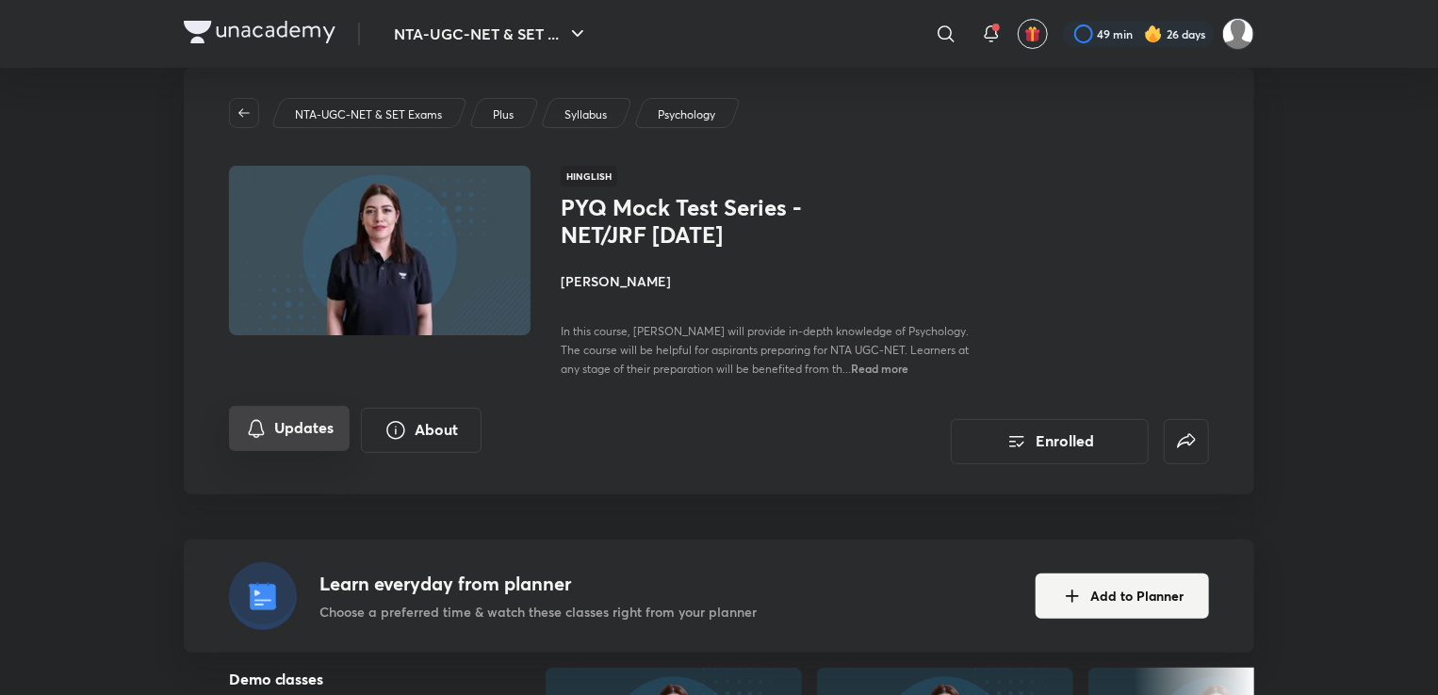
click at [294, 418] on button "Updates" at bounding box center [289, 428] width 121 height 45
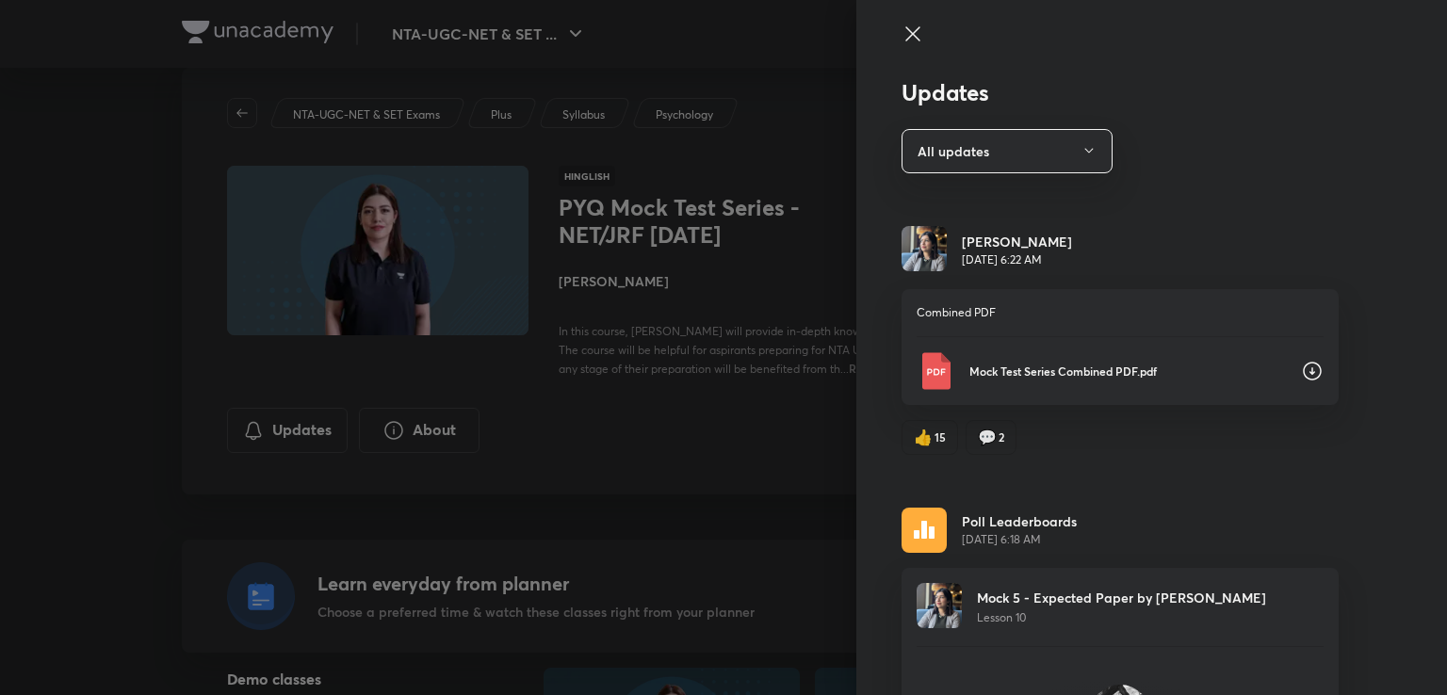
click at [1301, 367] on icon at bounding box center [1312, 371] width 23 height 23
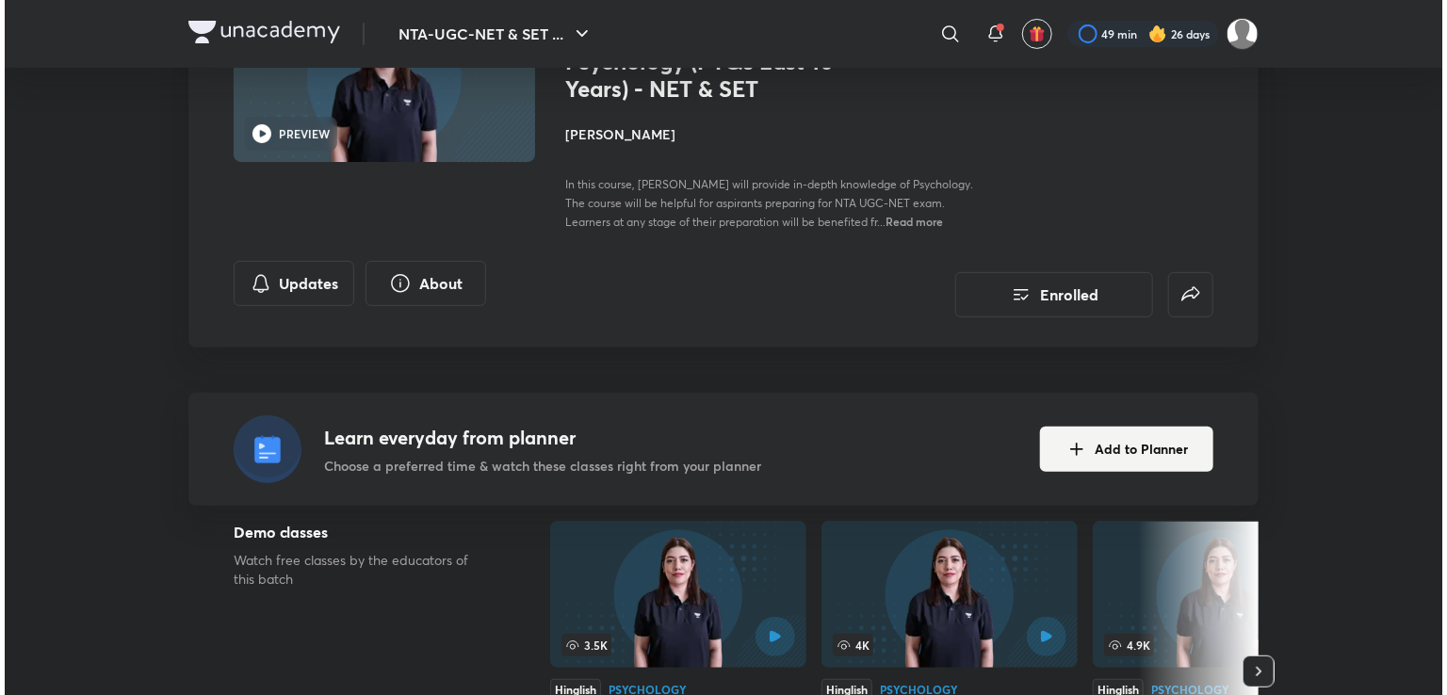
scroll to position [211, 0]
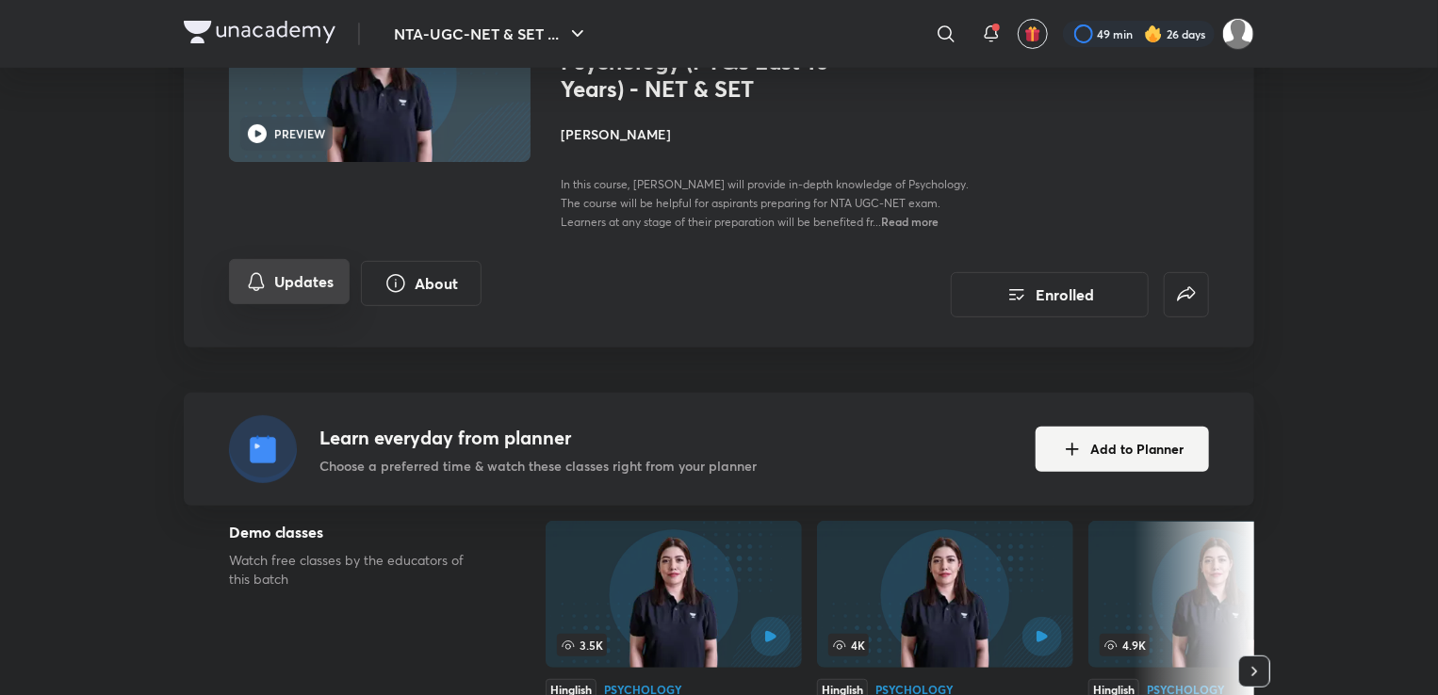
click at [302, 277] on button "Updates" at bounding box center [289, 281] width 121 height 45
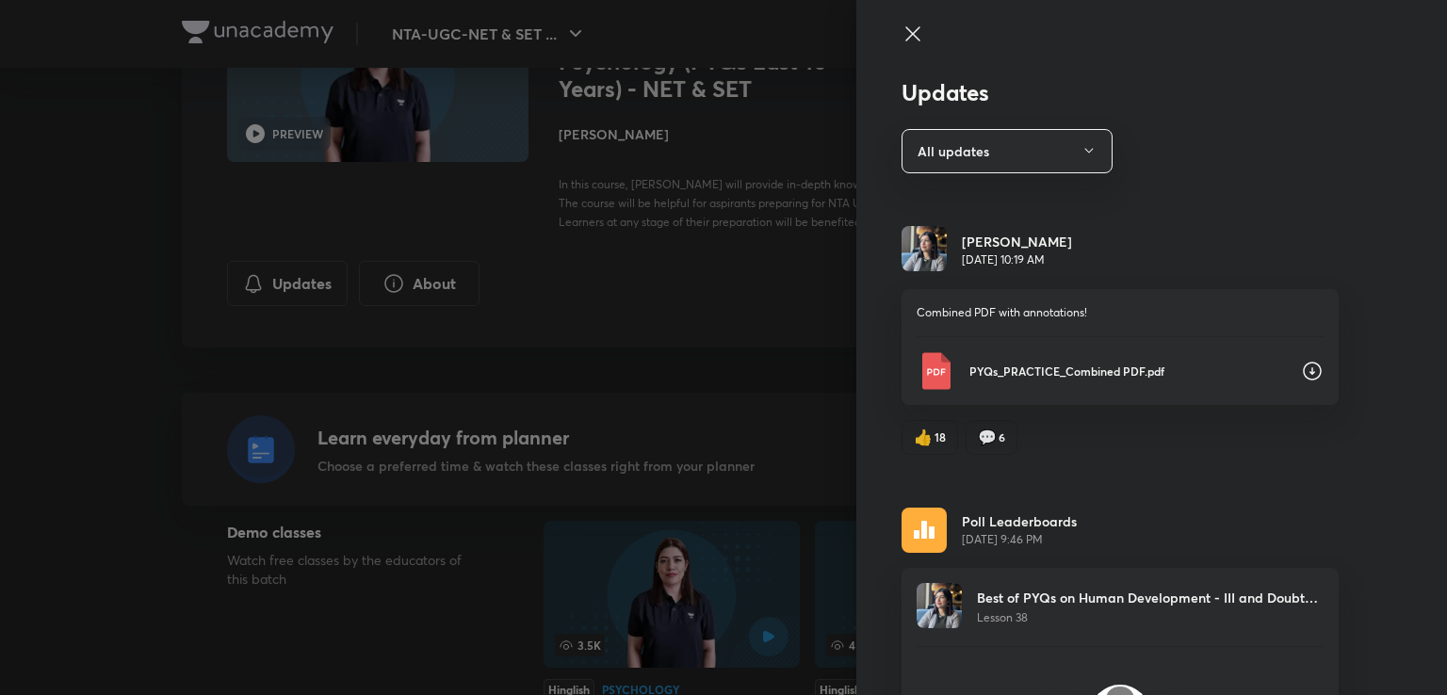
click at [1301, 377] on icon at bounding box center [1312, 371] width 23 height 23
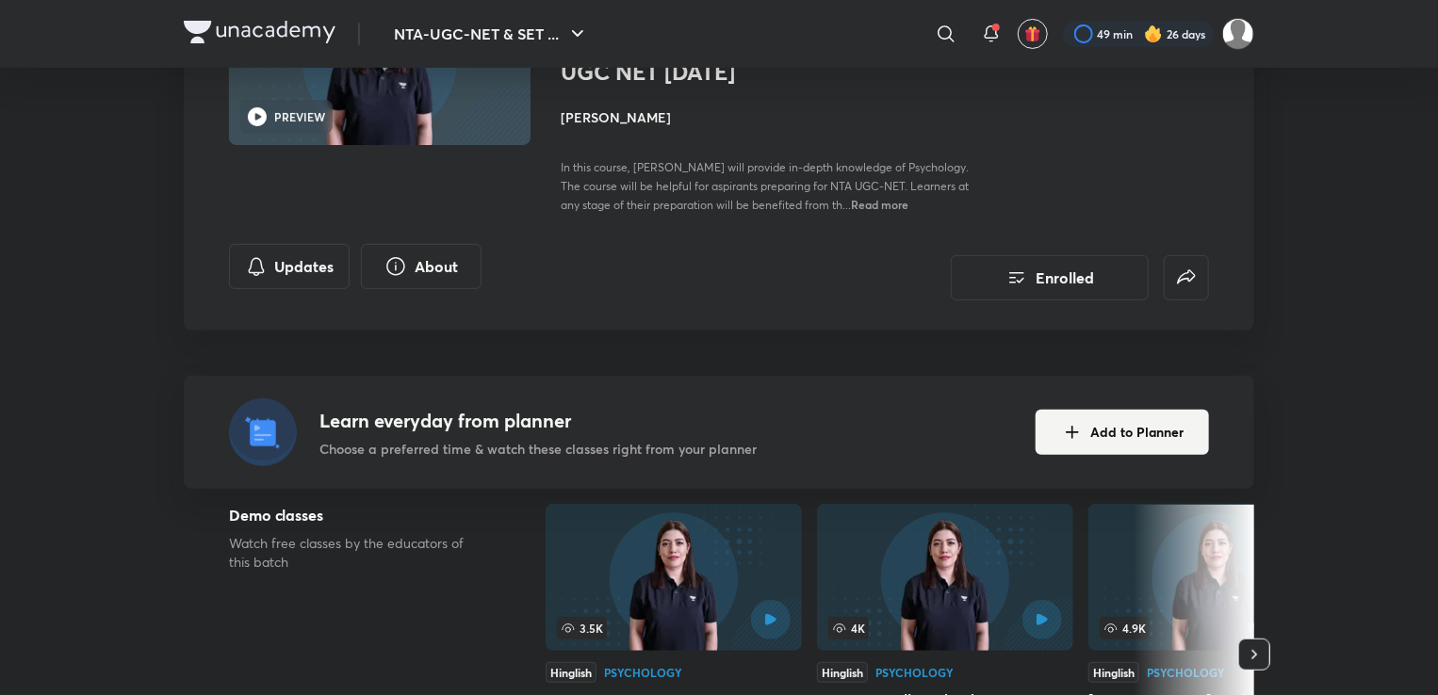
scroll to position [183, 0]
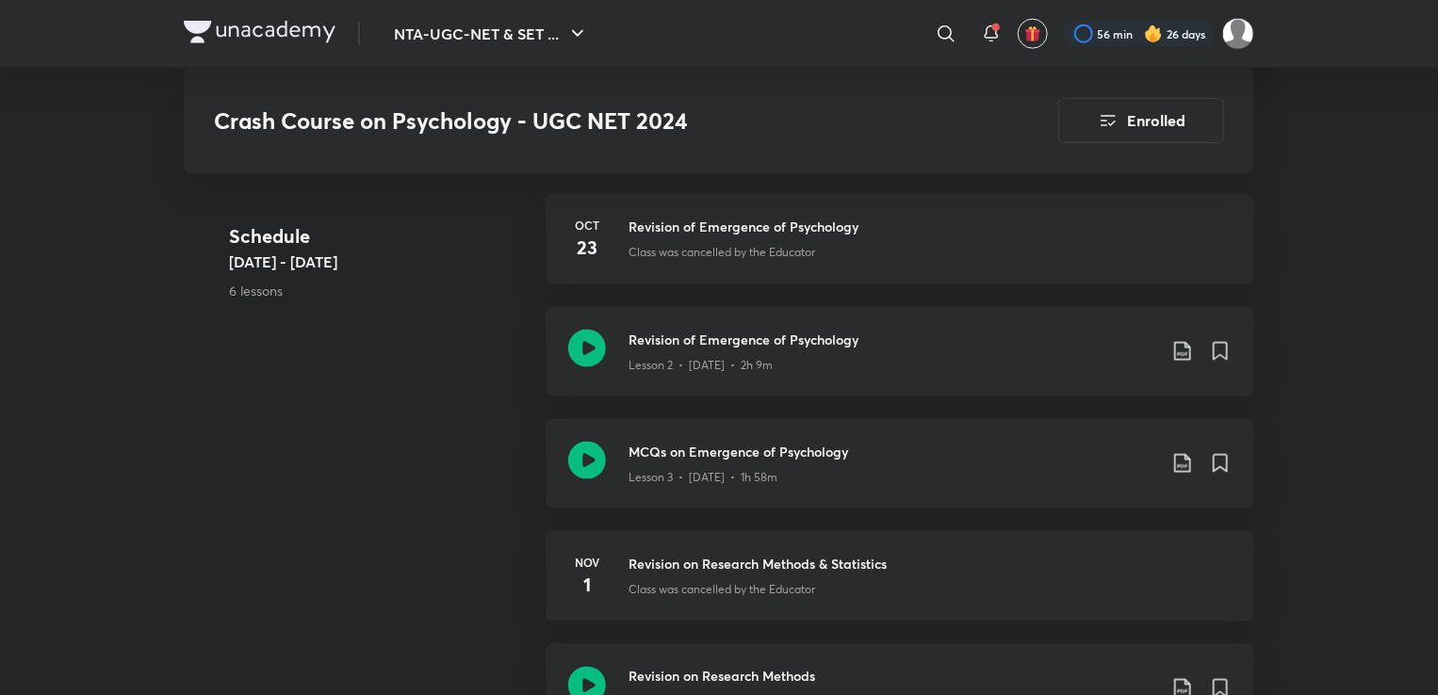
scroll to position [1108, 0]
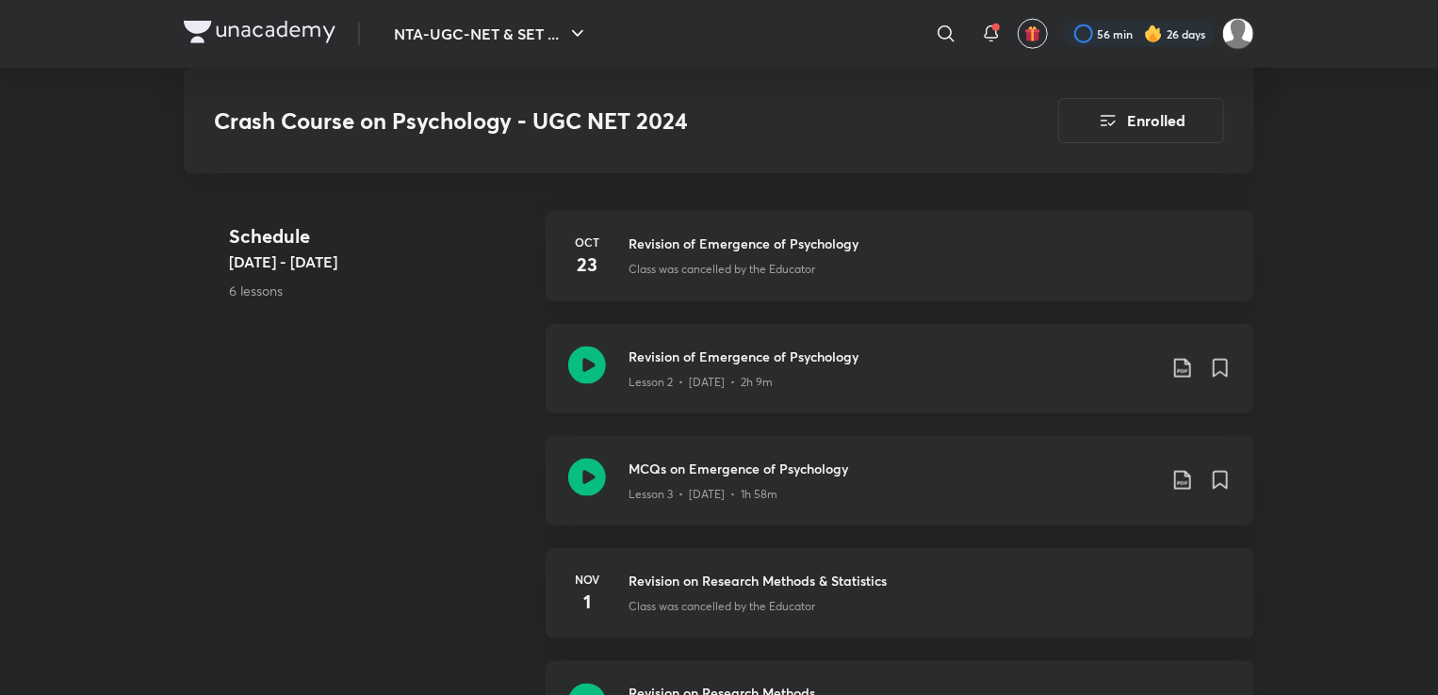
click at [774, 324] on div "Revision of Emergence of Psychology Lesson 2 • [DATE] • 2h 9m" at bounding box center [900, 369] width 709 height 90
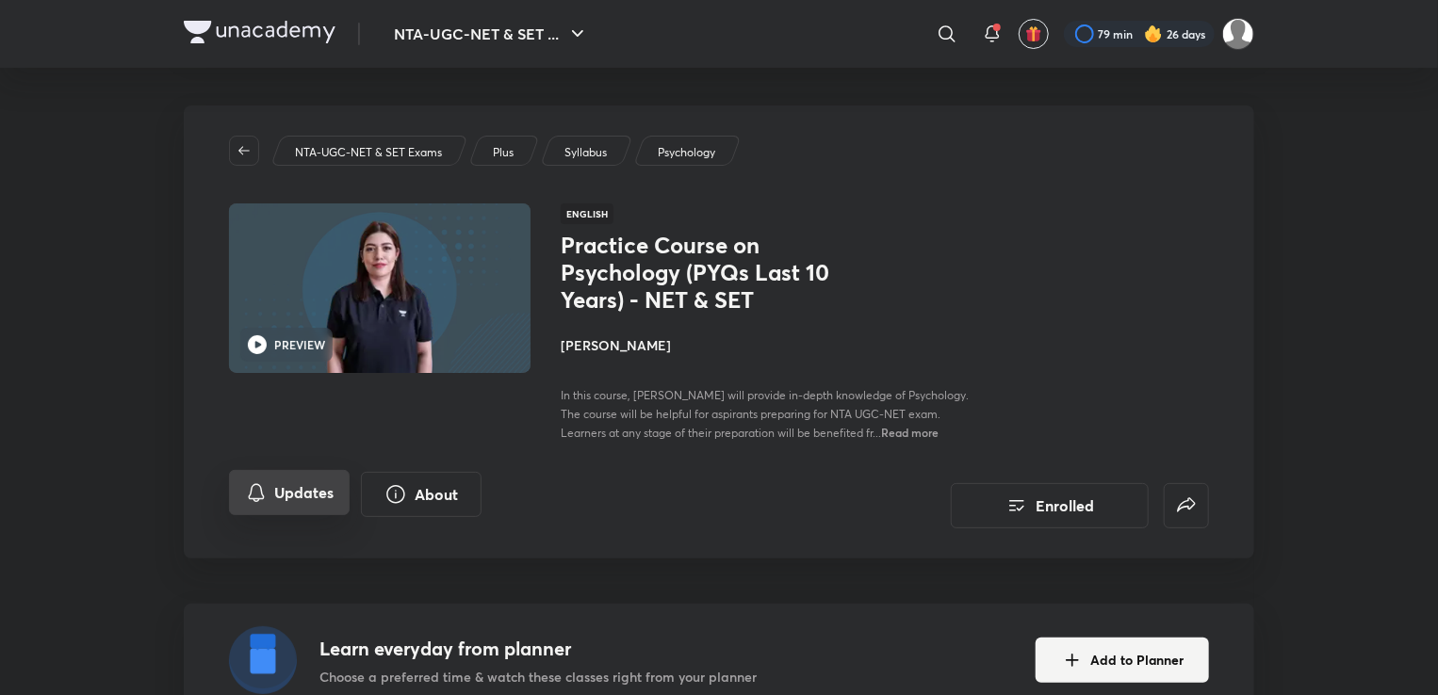
click at [314, 493] on button "Updates" at bounding box center [289, 492] width 121 height 45
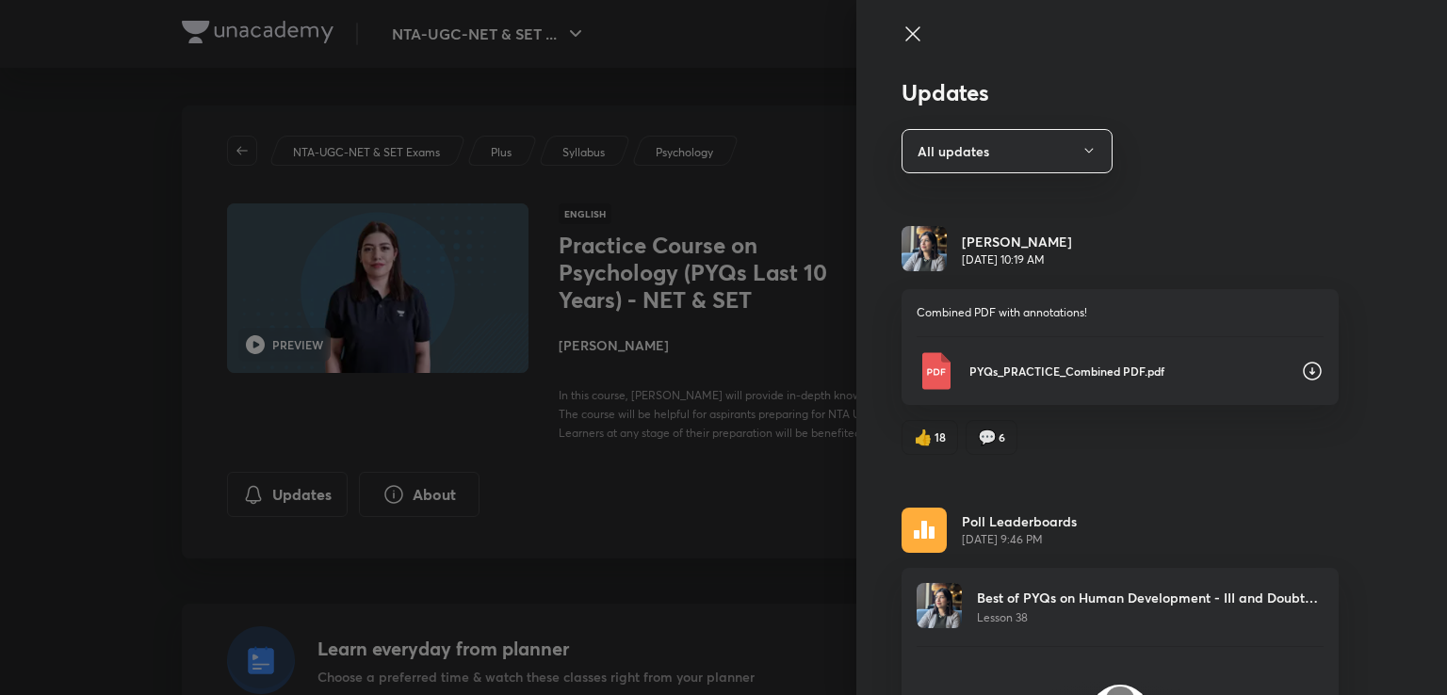
click at [1301, 367] on icon at bounding box center [1312, 371] width 23 height 23
click at [1301, 370] on icon at bounding box center [1312, 371] width 23 height 23
click at [902, 23] on icon at bounding box center [913, 34] width 23 height 23
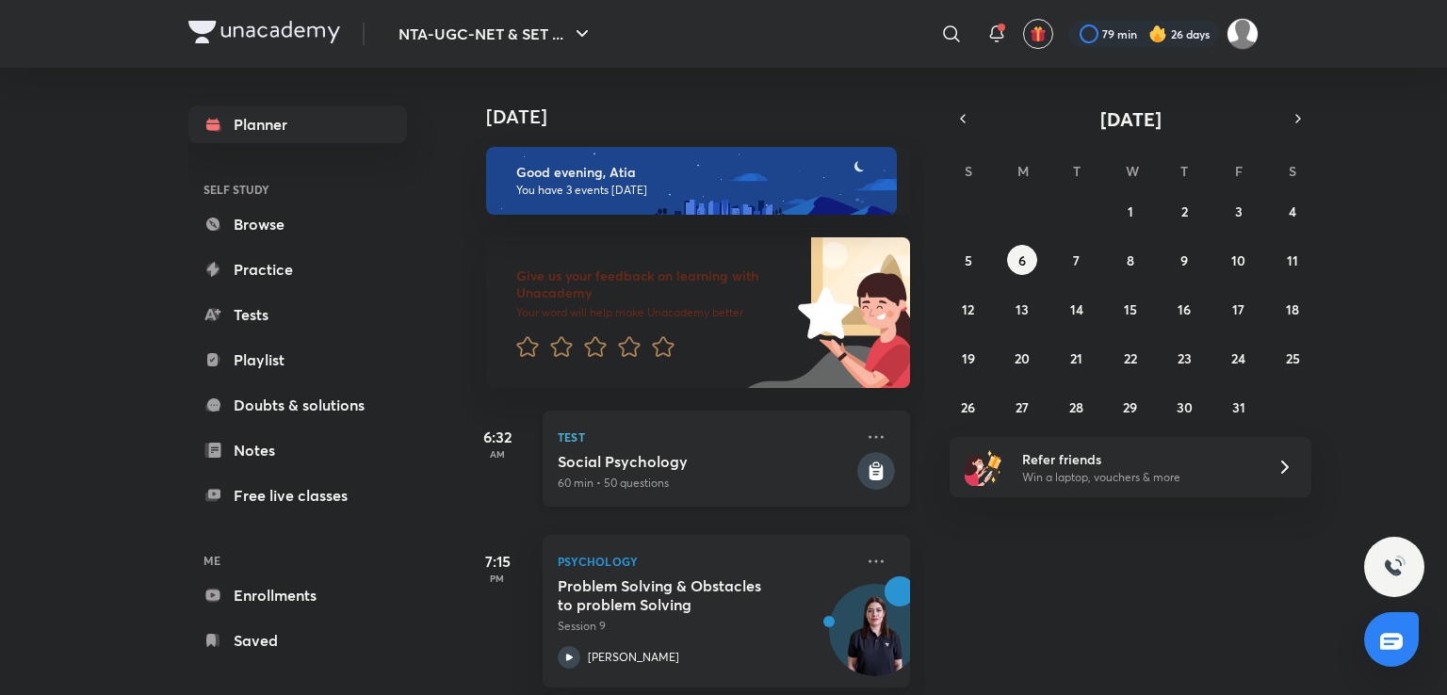
click at [747, 483] on p "60 min • 50 questions" at bounding box center [706, 483] width 296 height 17
click at [870, 468] on icon at bounding box center [877, 473] width 14 height 16
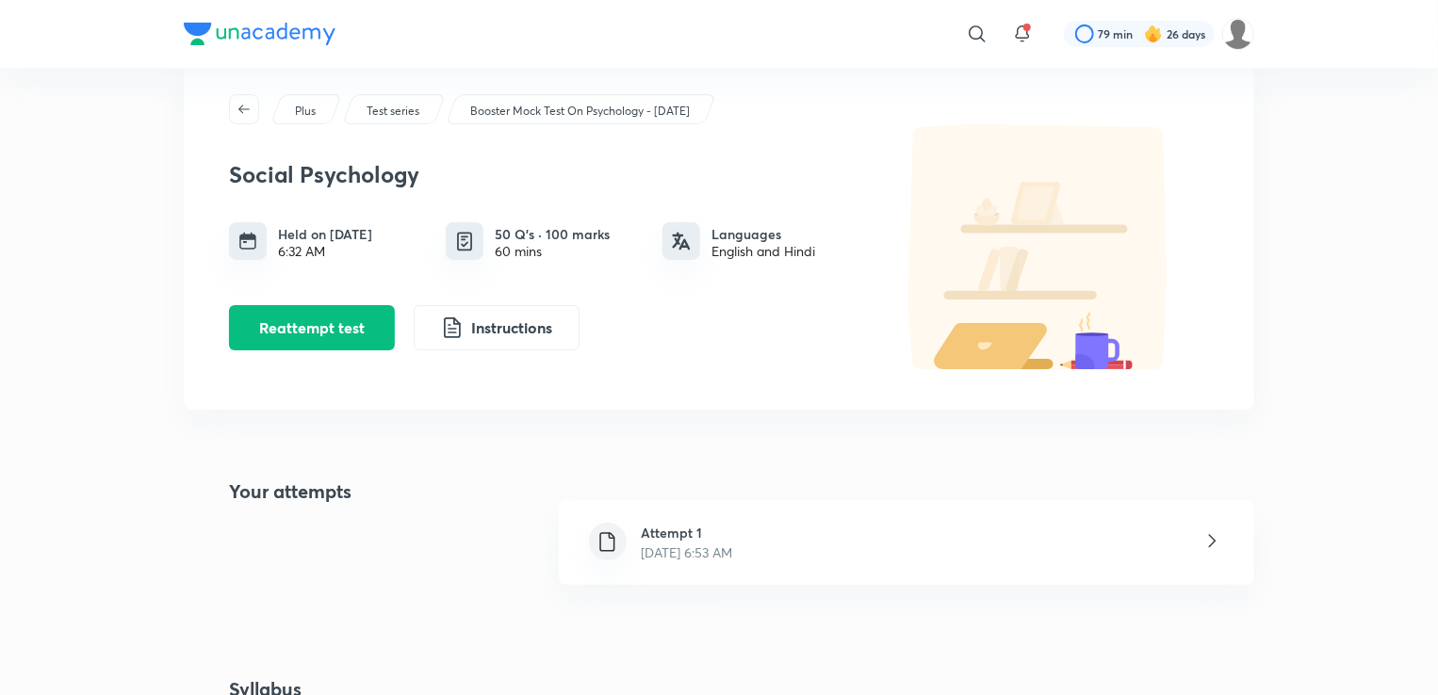
scroll to position [146, 0]
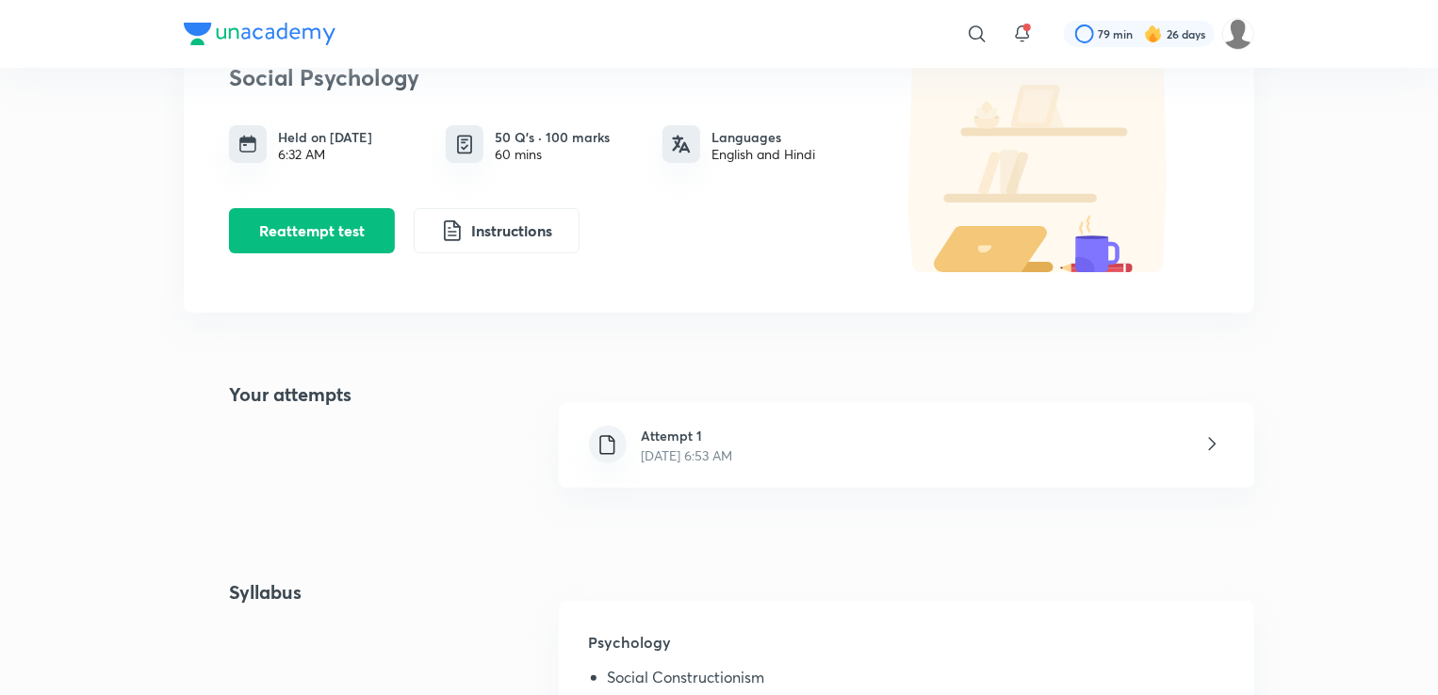
click at [860, 468] on div "Attempt 1 [DATE] 6:53 AM" at bounding box center [906, 445] width 695 height 85
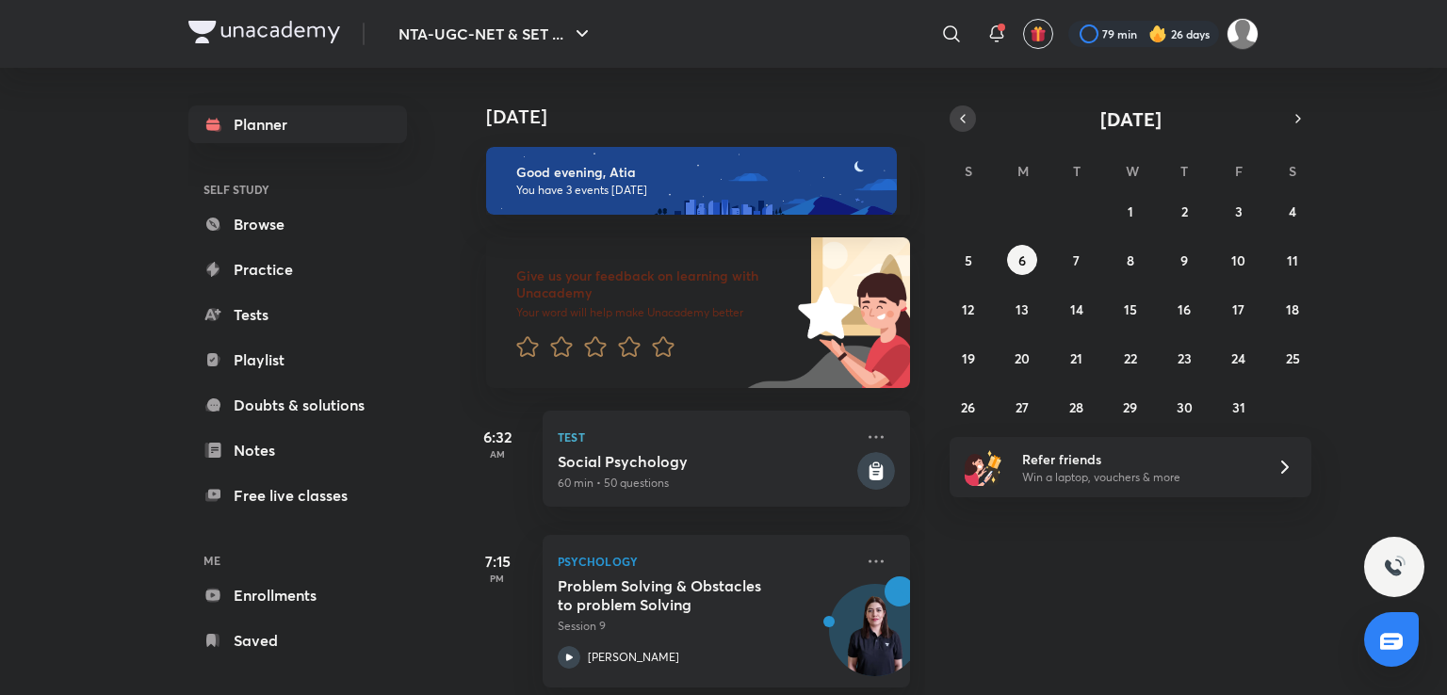
click at [955, 121] on icon "button" at bounding box center [962, 118] width 15 height 17
click at [1131, 363] on abbr "24" at bounding box center [1130, 359] width 14 height 18
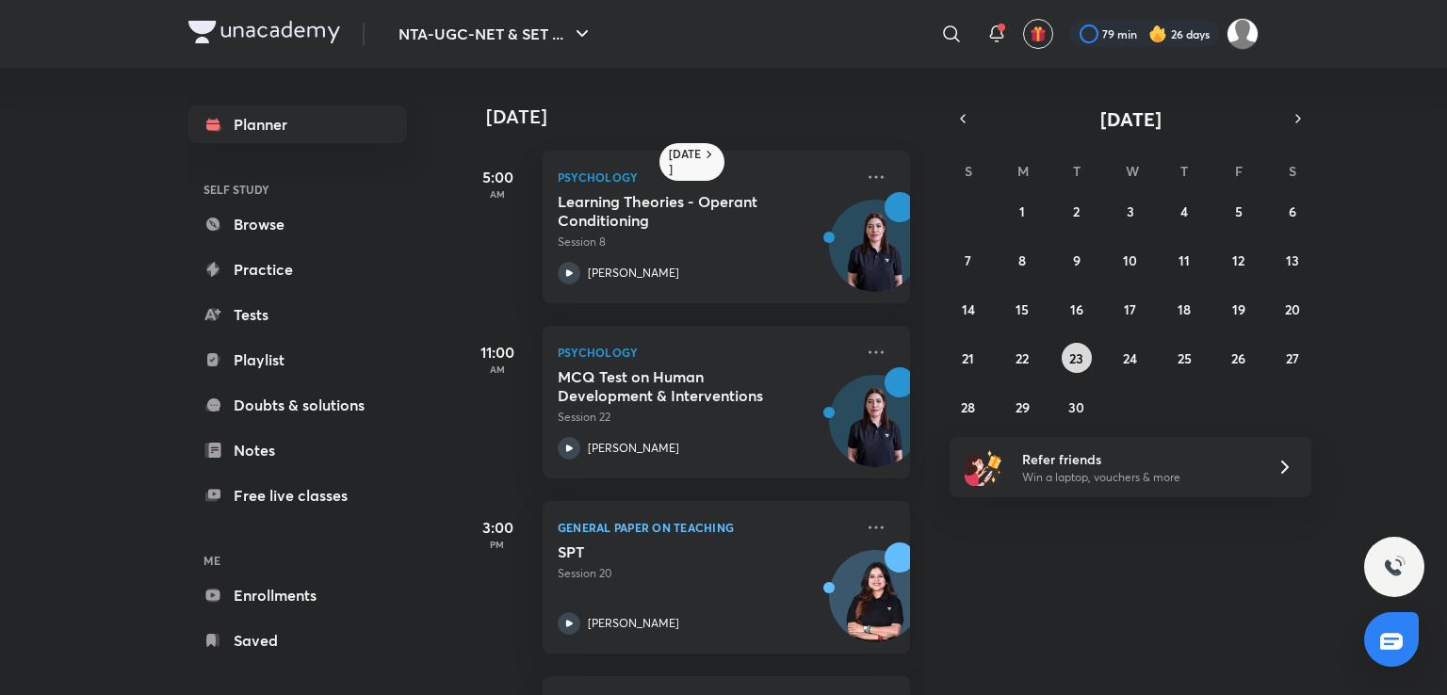
click at [1082, 355] on abbr "23" at bounding box center [1077, 359] width 14 height 18
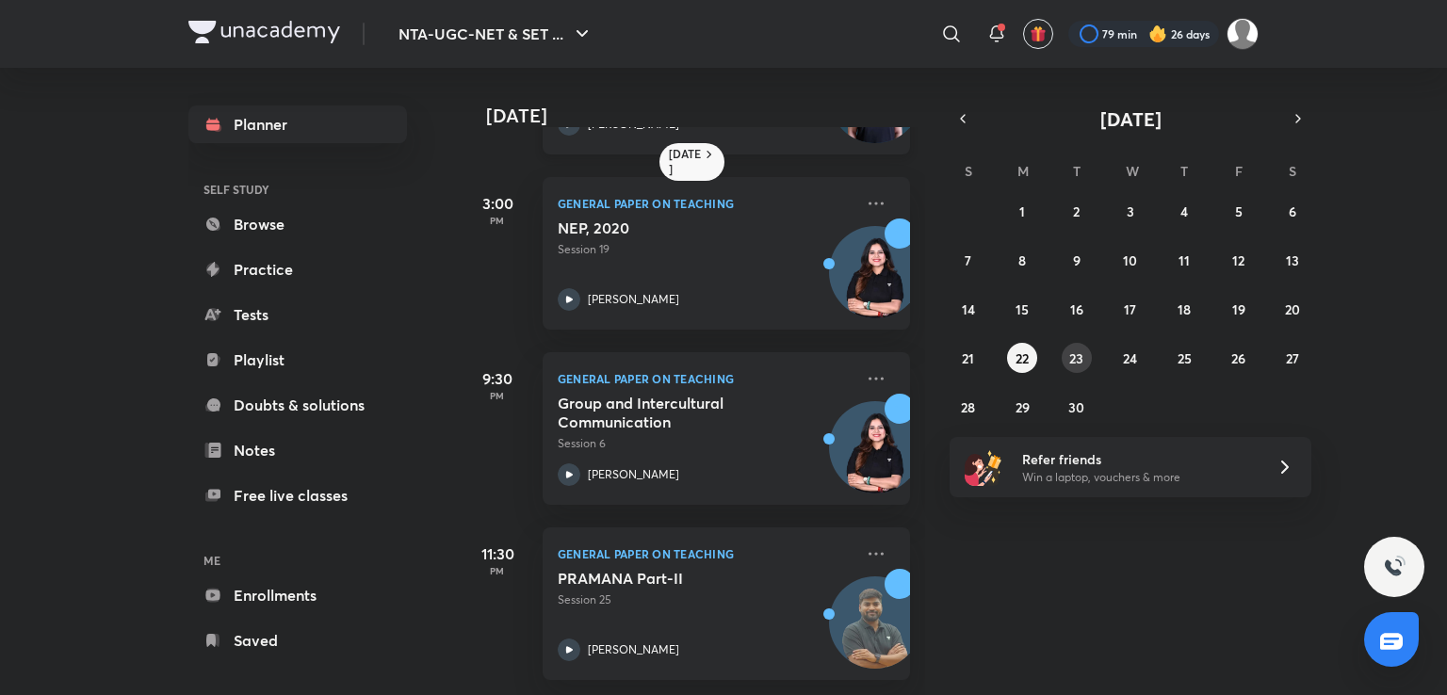
scroll to position [338, 0]
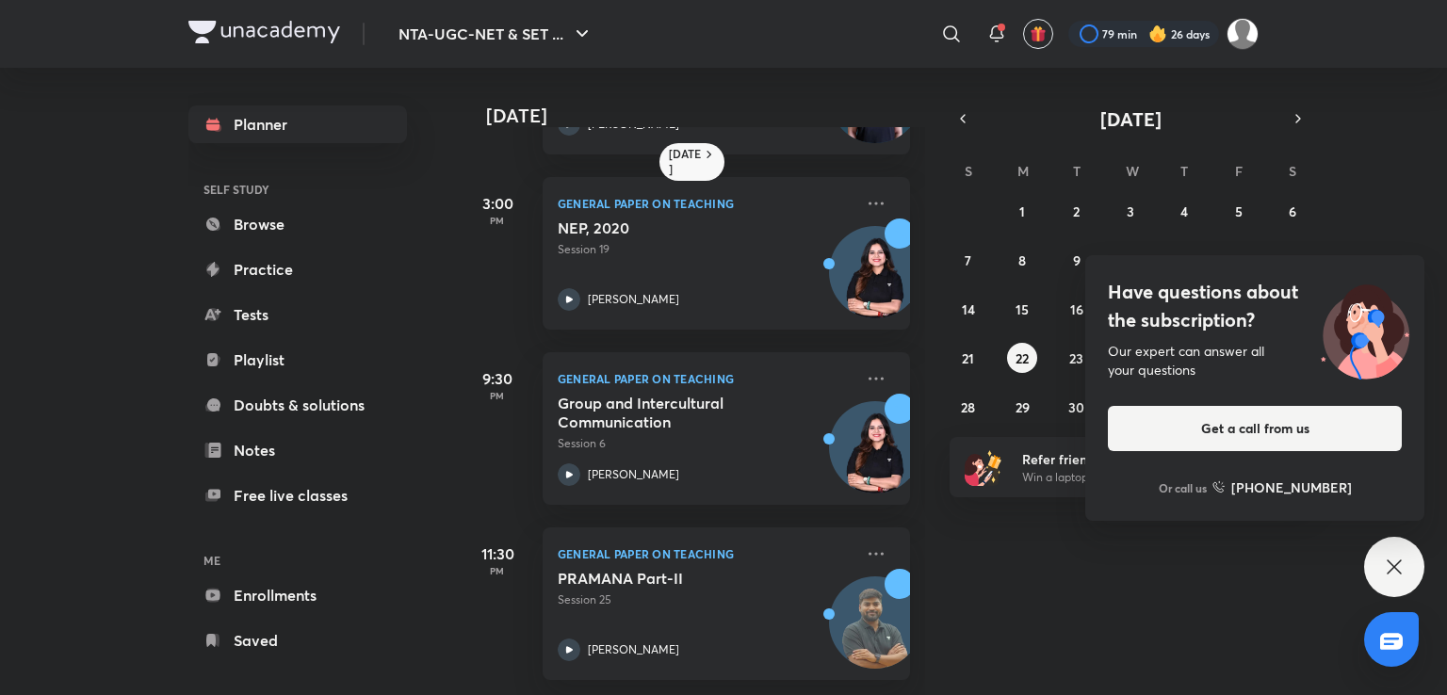
click at [1399, 569] on icon at bounding box center [1394, 567] width 23 height 23
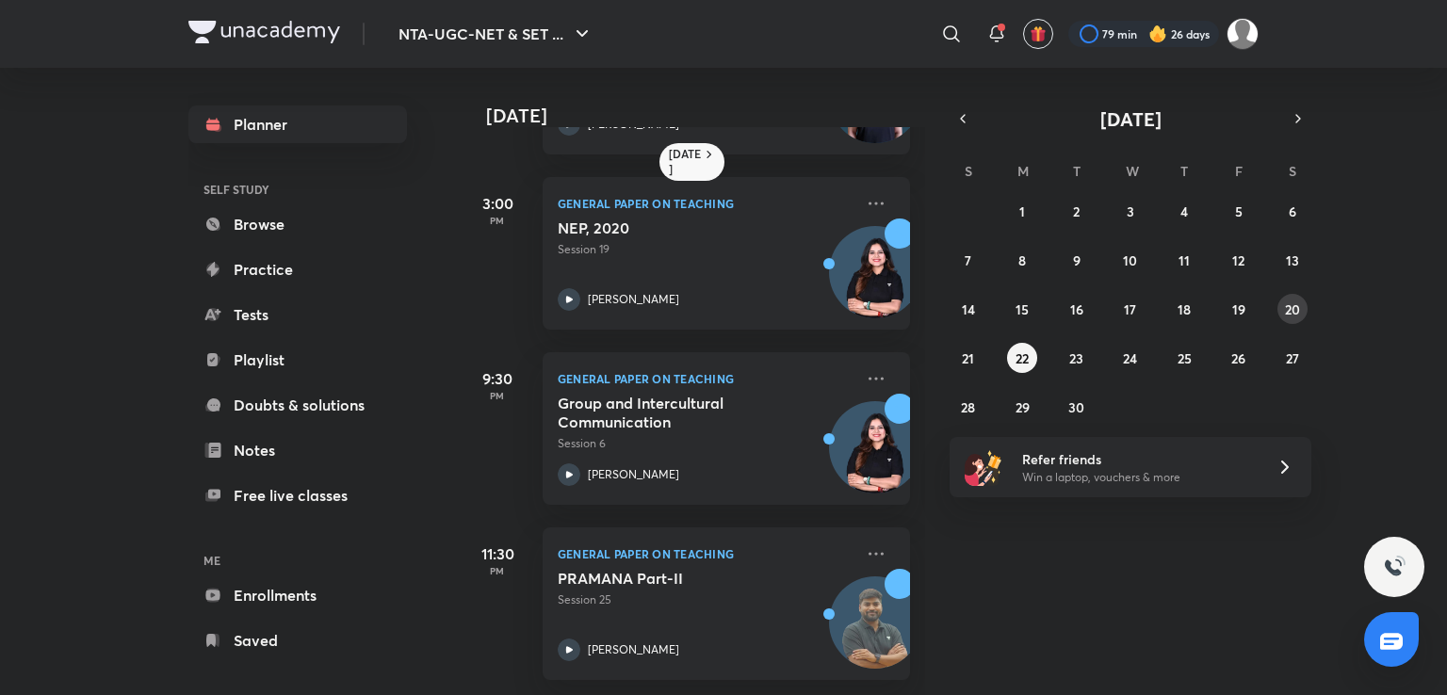
click at [1285, 308] on abbr "20" at bounding box center [1292, 310] width 15 height 18
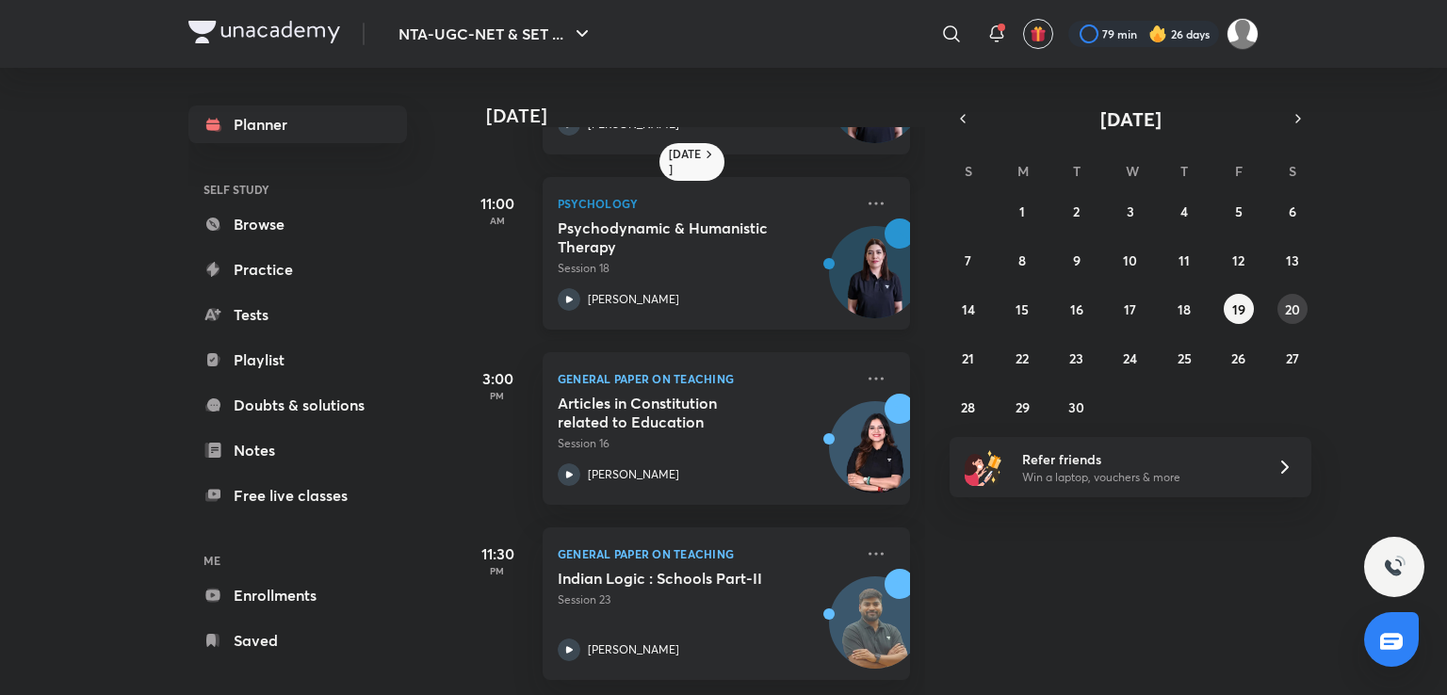
scroll to position [163, 0]
click at [972, 359] on abbr "21" at bounding box center [968, 359] width 12 height 18
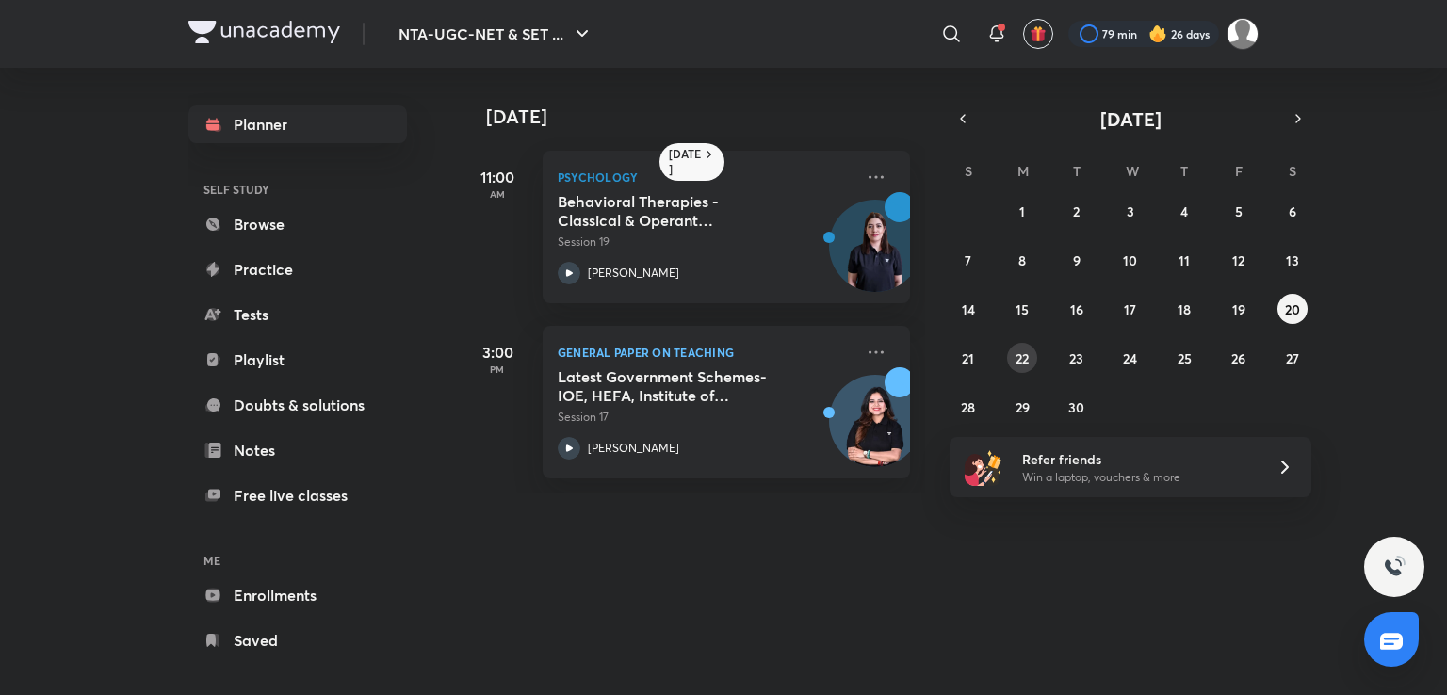
click at [1021, 355] on abbr "22" at bounding box center [1022, 359] width 13 height 18
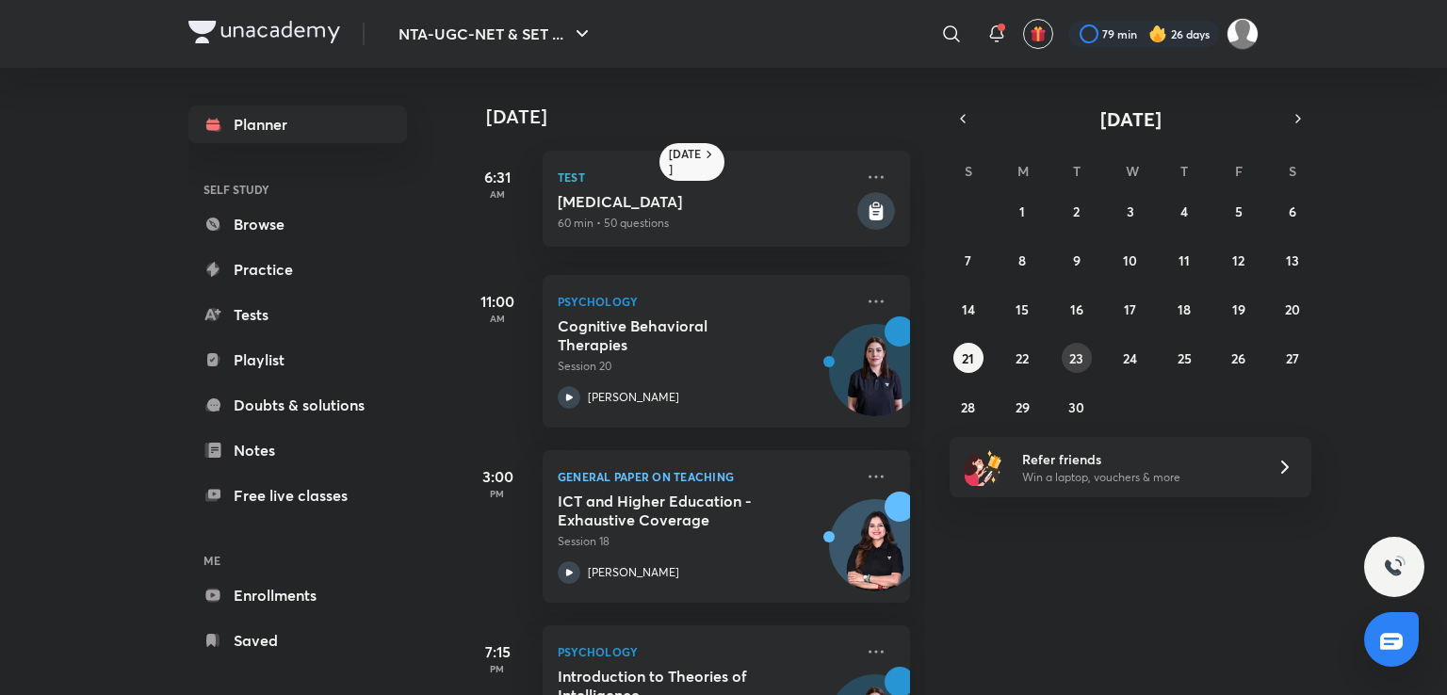
click at [1079, 348] on button "23" at bounding box center [1077, 358] width 30 height 30
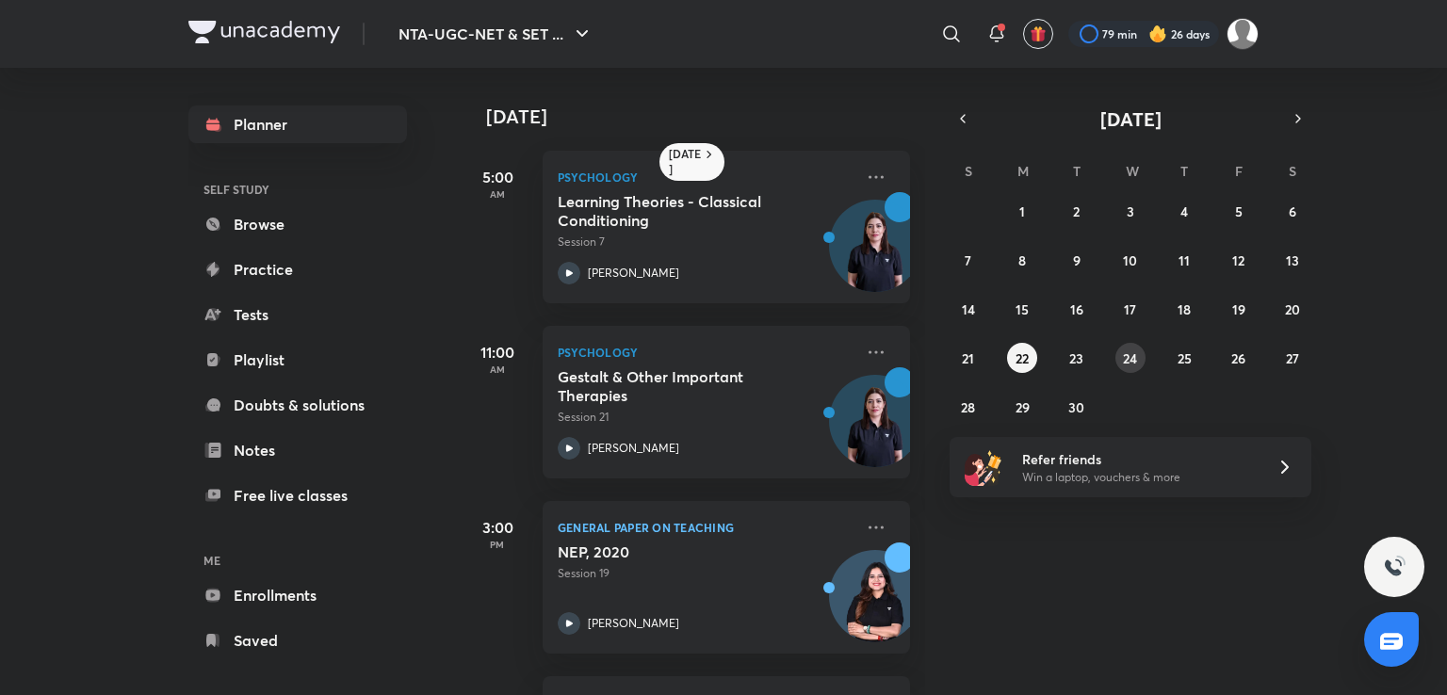
click at [1131, 363] on abbr "24" at bounding box center [1130, 359] width 14 height 18
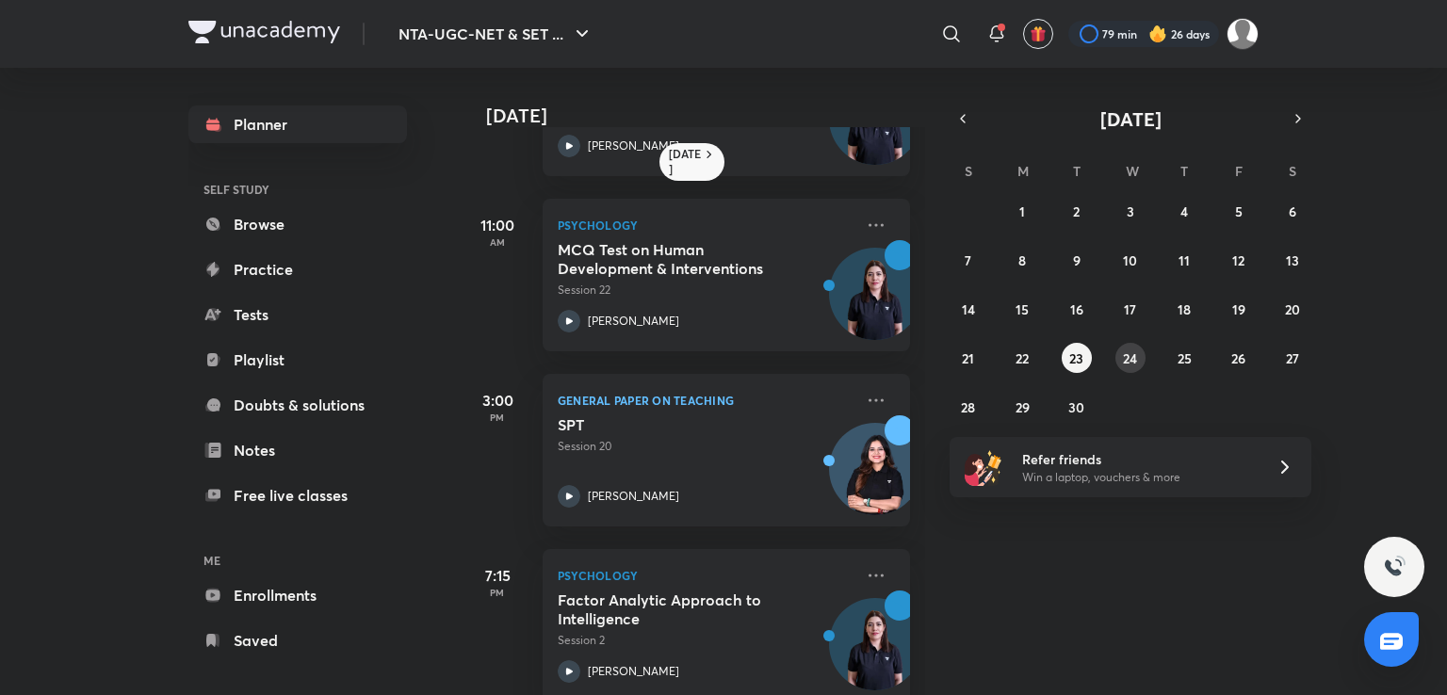
scroll to position [514, 0]
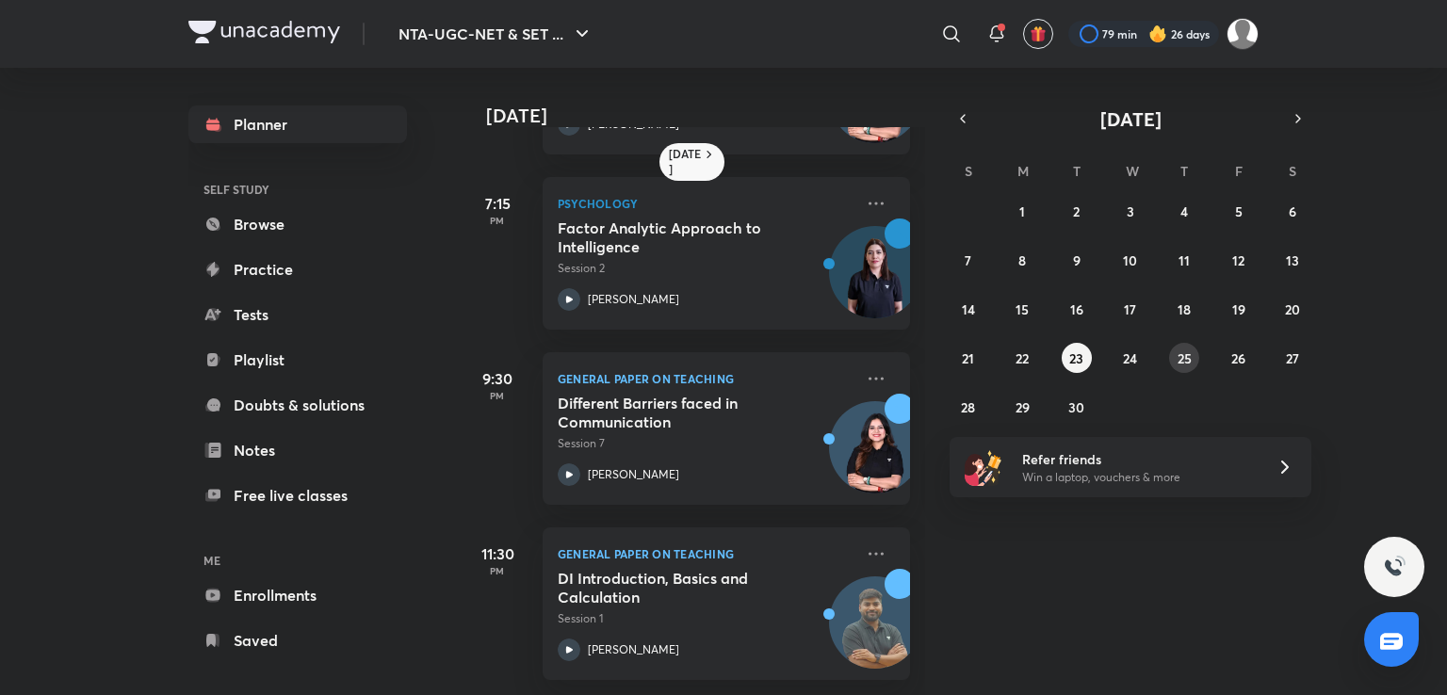
click at [1184, 350] on abbr "25" at bounding box center [1185, 359] width 14 height 18
click at [1236, 355] on abbr "26" at bounding box center [1239, 359] width 14 height 18
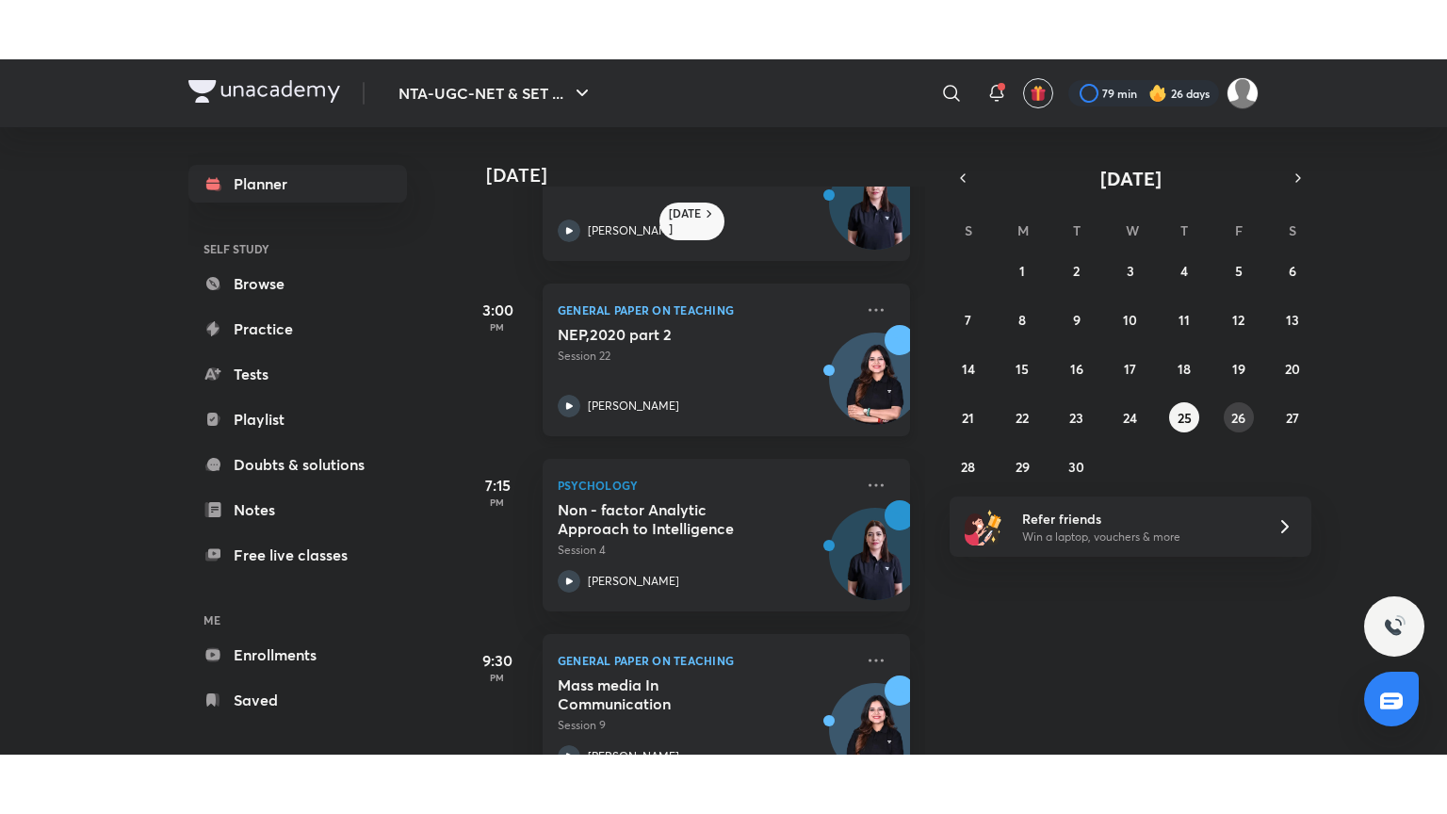
scroll to position [102, 0]
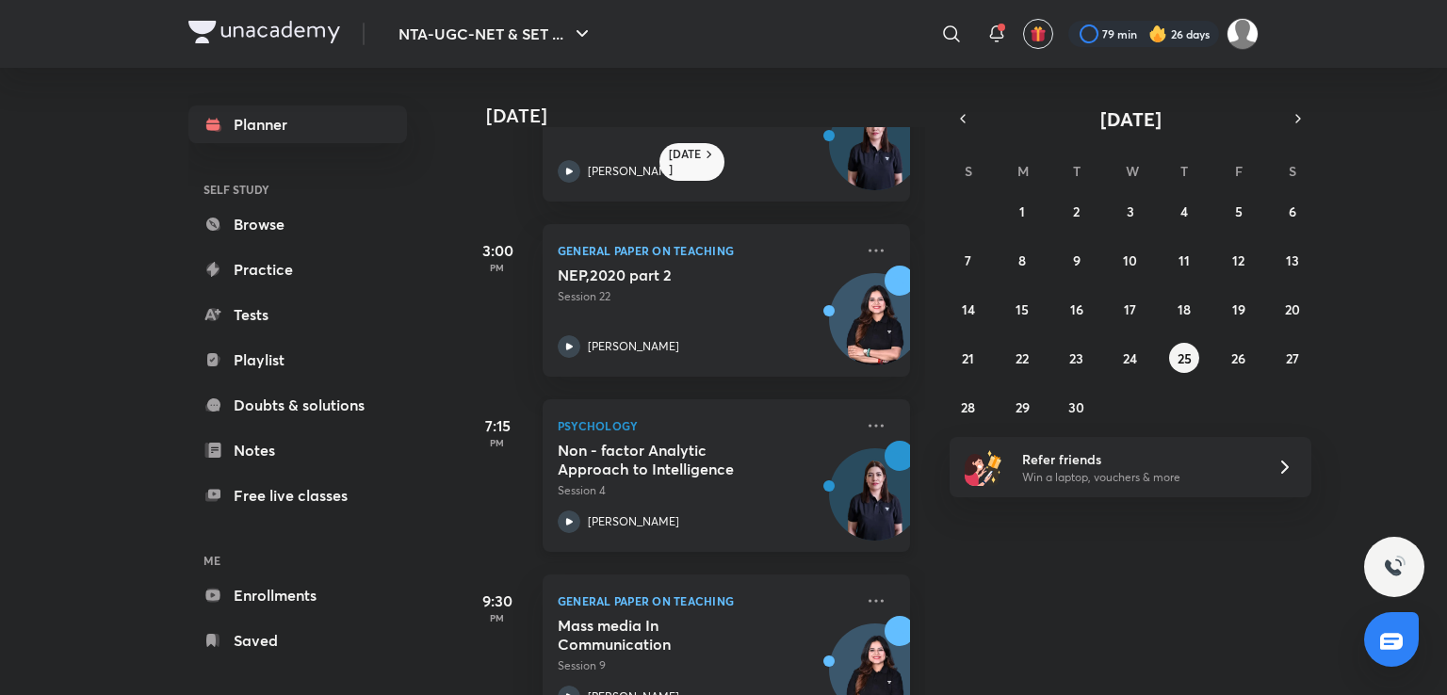
click at [750, 428] on p "Psychology" at bounding box center [706, 426] width 296 height 23
